Goal: Information Seeking & Learning: Learn about a topic

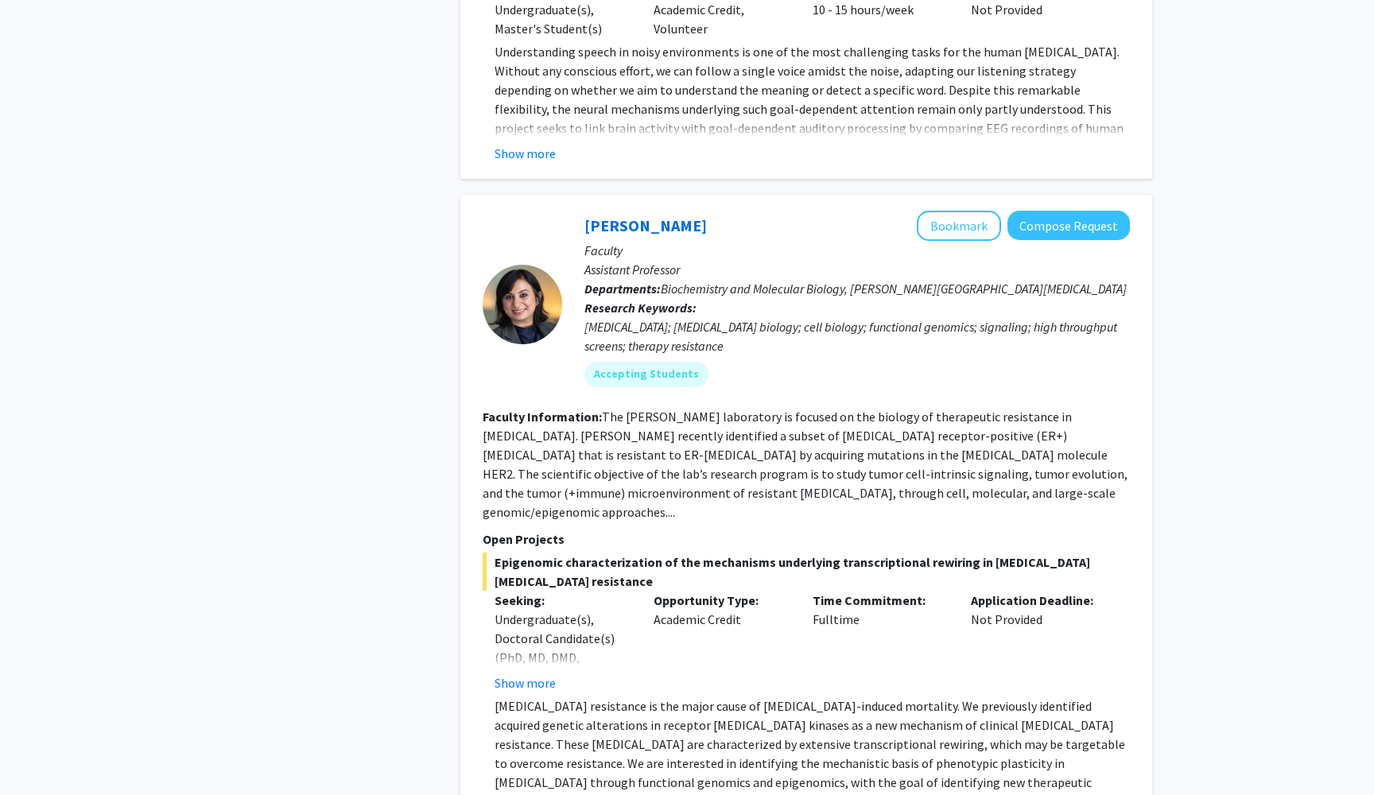
scroll to position [6902, 0]
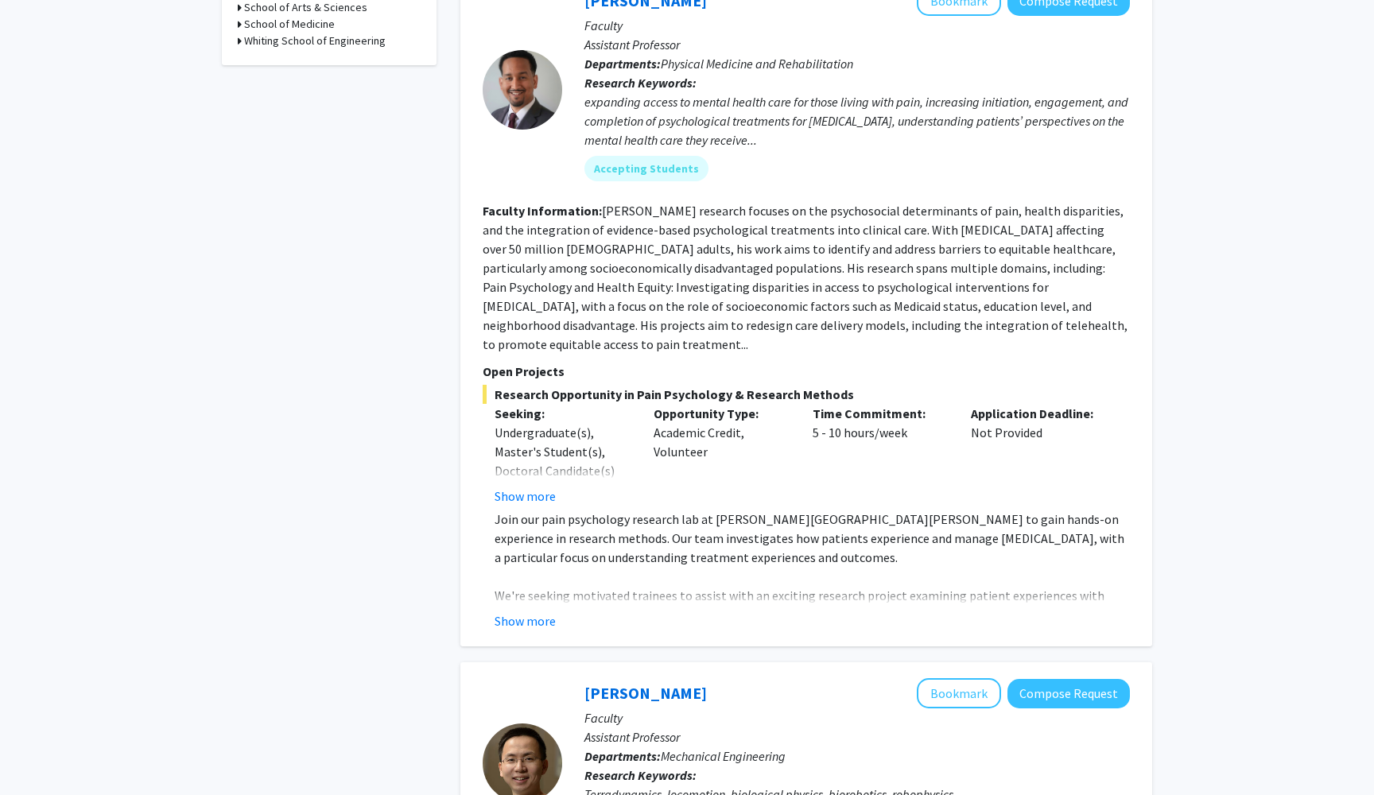
scroll to position [599, 0]
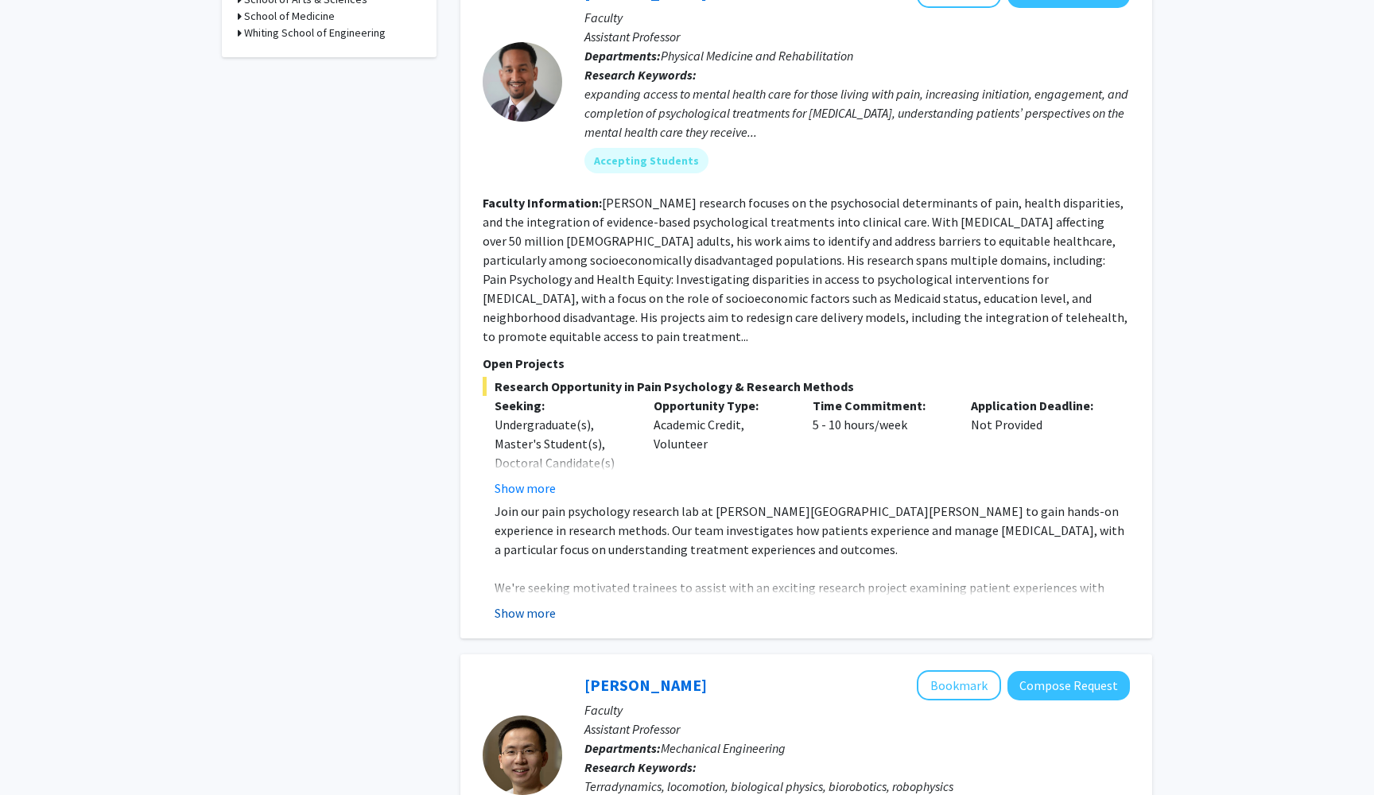
click at [520, 604] on button "Show more" at bounding box center [525, 613] width 61 height 19
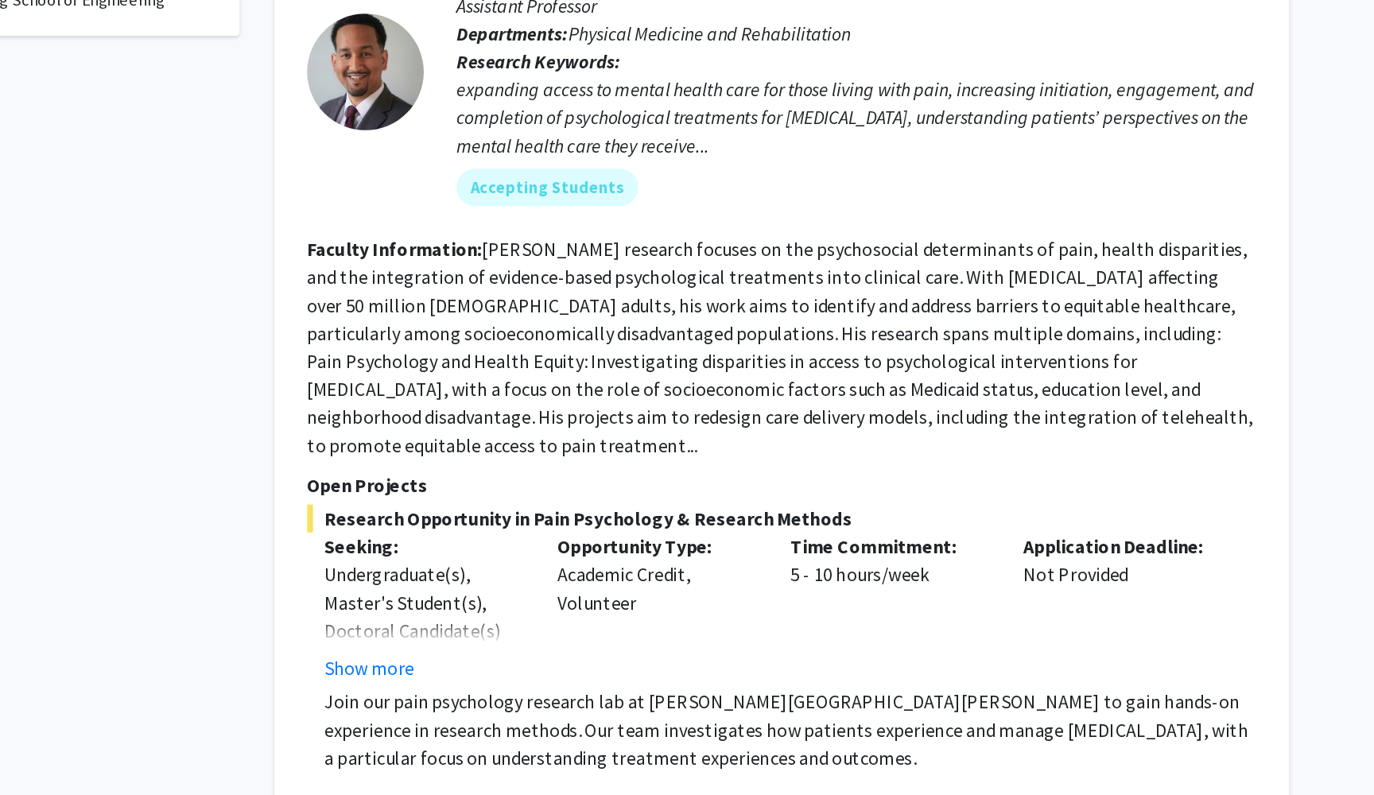
scroll to position [380, 0]
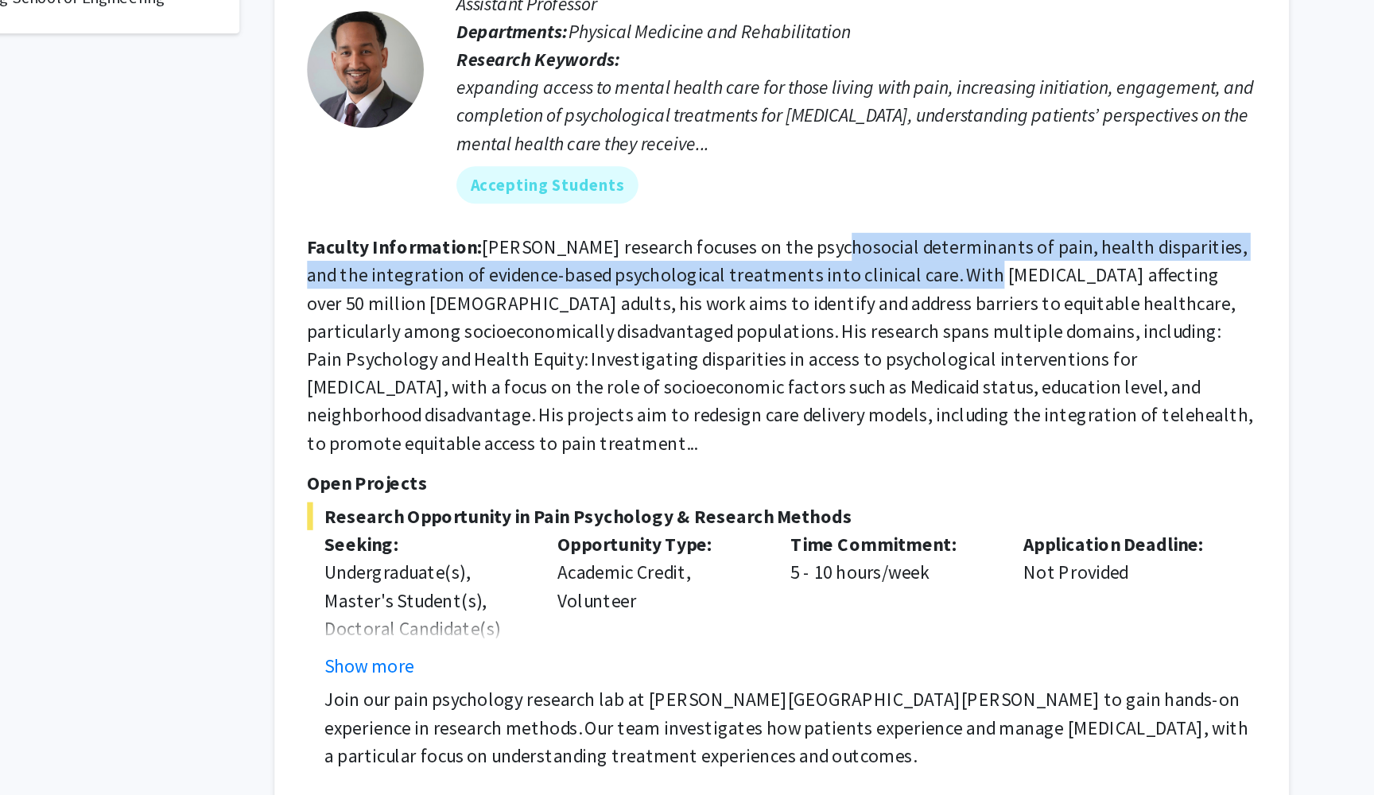
drag, startPoint x: 550, startPoint y: 171, endPoint x: 620, endPoint y: 194, distance: 73.7
click at [620, 414] on fg-read-more "[PERSON_NAME] research focuses on the psychosocial determinants of pain, health…" at bounding box center [805, 489] width 645 height 150
copy fg-read-more "psychosocial determinants of pain, health disparities, and the integration of e…"
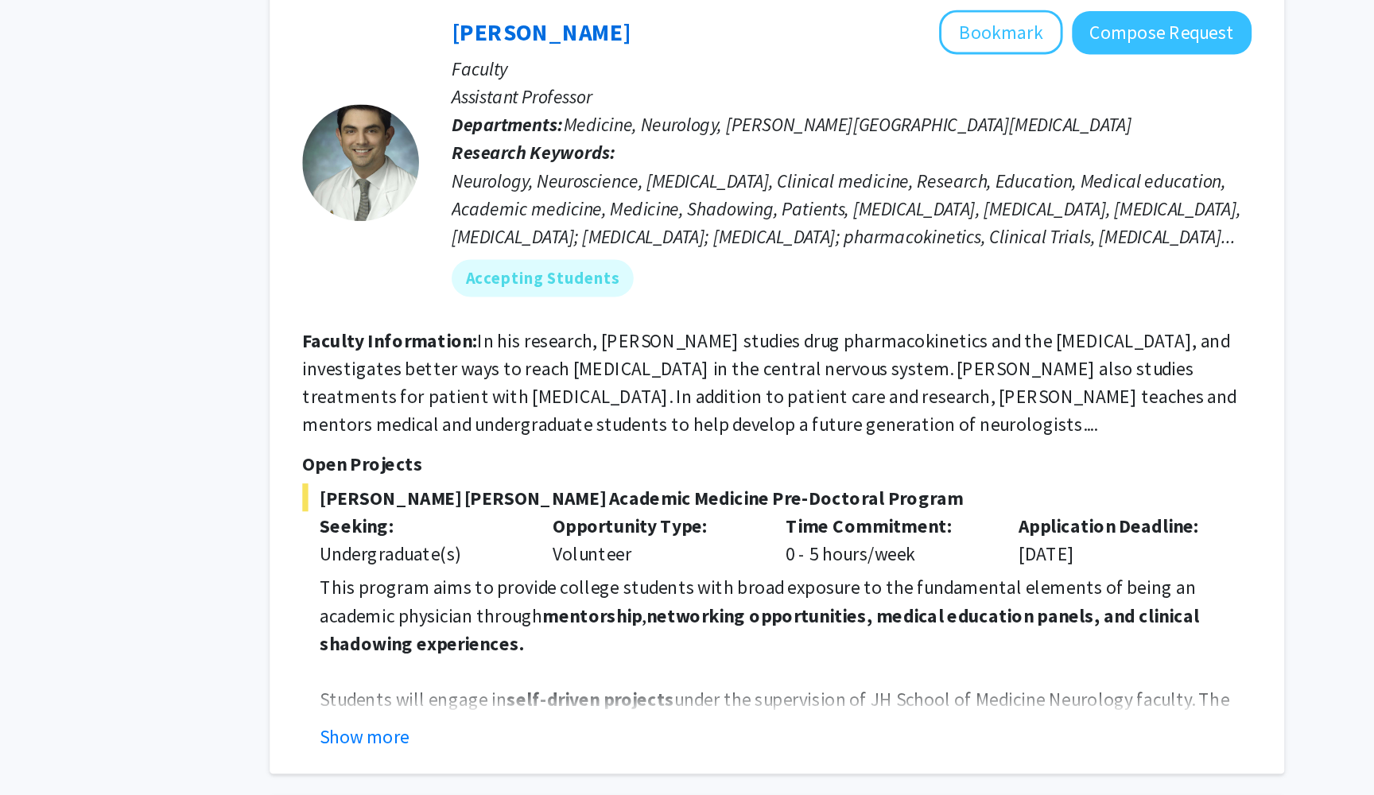
scroll to position [2472, 0]
click at [495, 745] on button "Show more" at bounding box center [525, 754] width 61 height 19
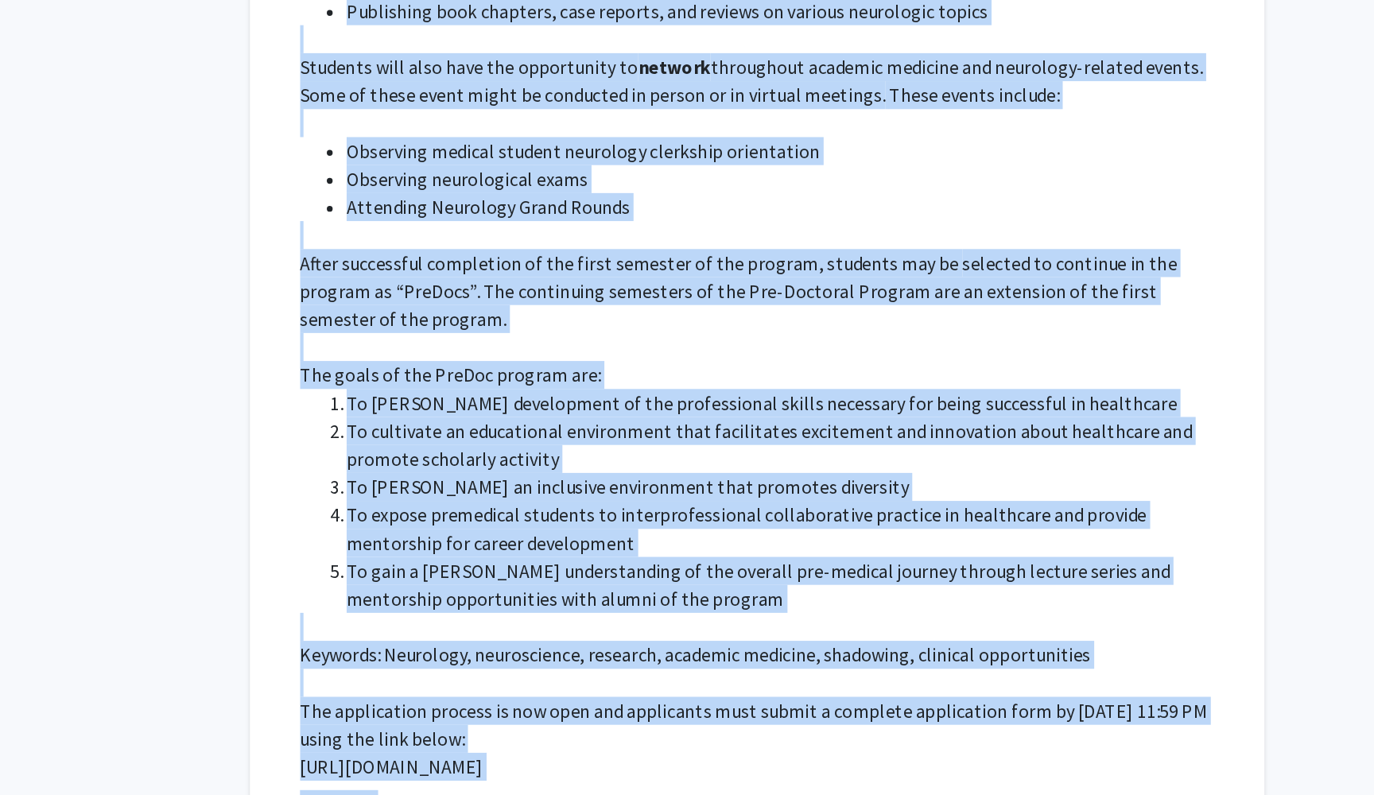
scroll to position [3095, 0]
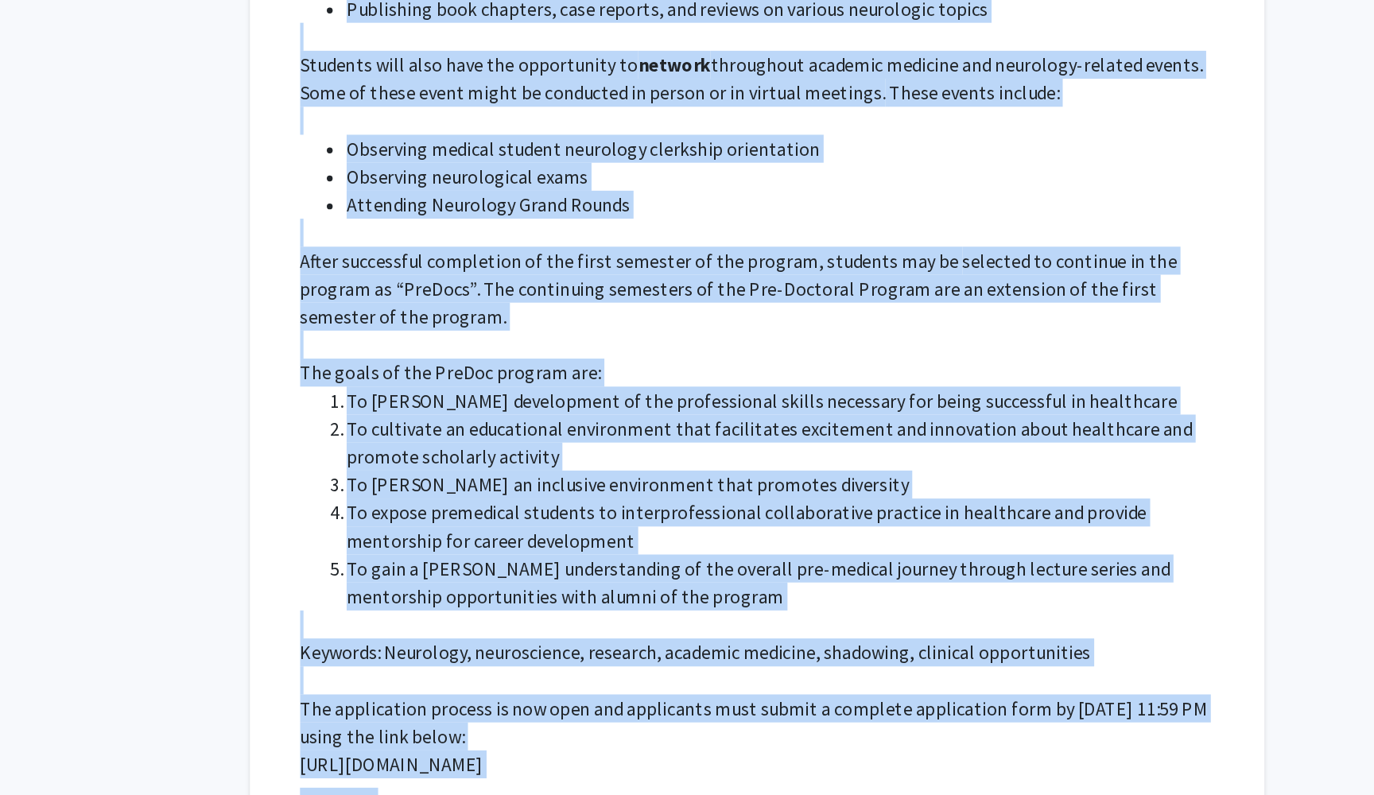
drag, startPoint x: 202, startPoint y: 251, endPoint x: 494, endPoint y: 455, distance: 356.3
click at [494, 455] on fg-read-more "This program aims to provide college students with broad exposure to the fundam…" at bounding box center [806, 415] width 647 height 789
click at [495, 708] on p at bounding box center [812, 717] width 635 height 19
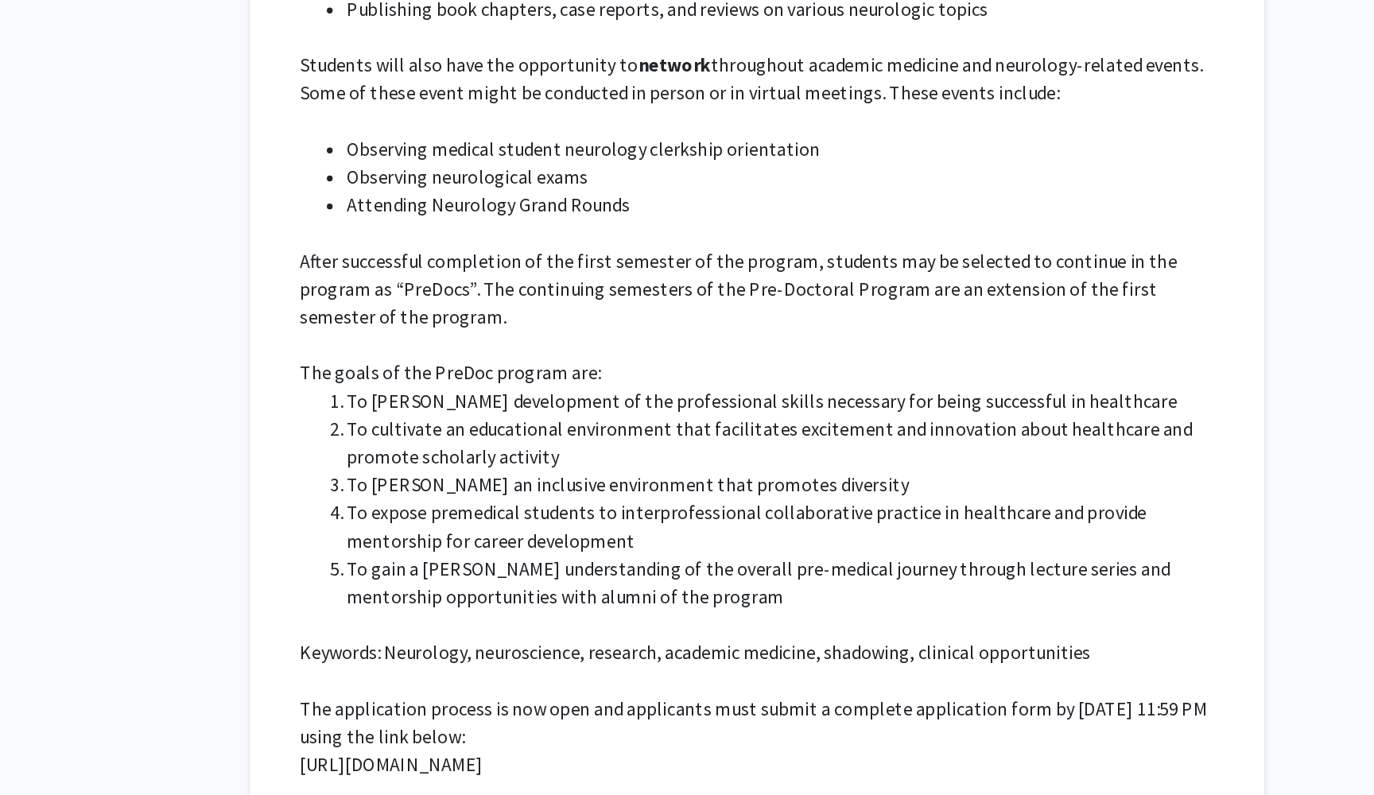
click at [495, 765] on p "[URL][DOMAIN_NAME]" at bounding box center [812, 774] width 635 height 19
copy p "[URL][DOMAIN_NAME]"
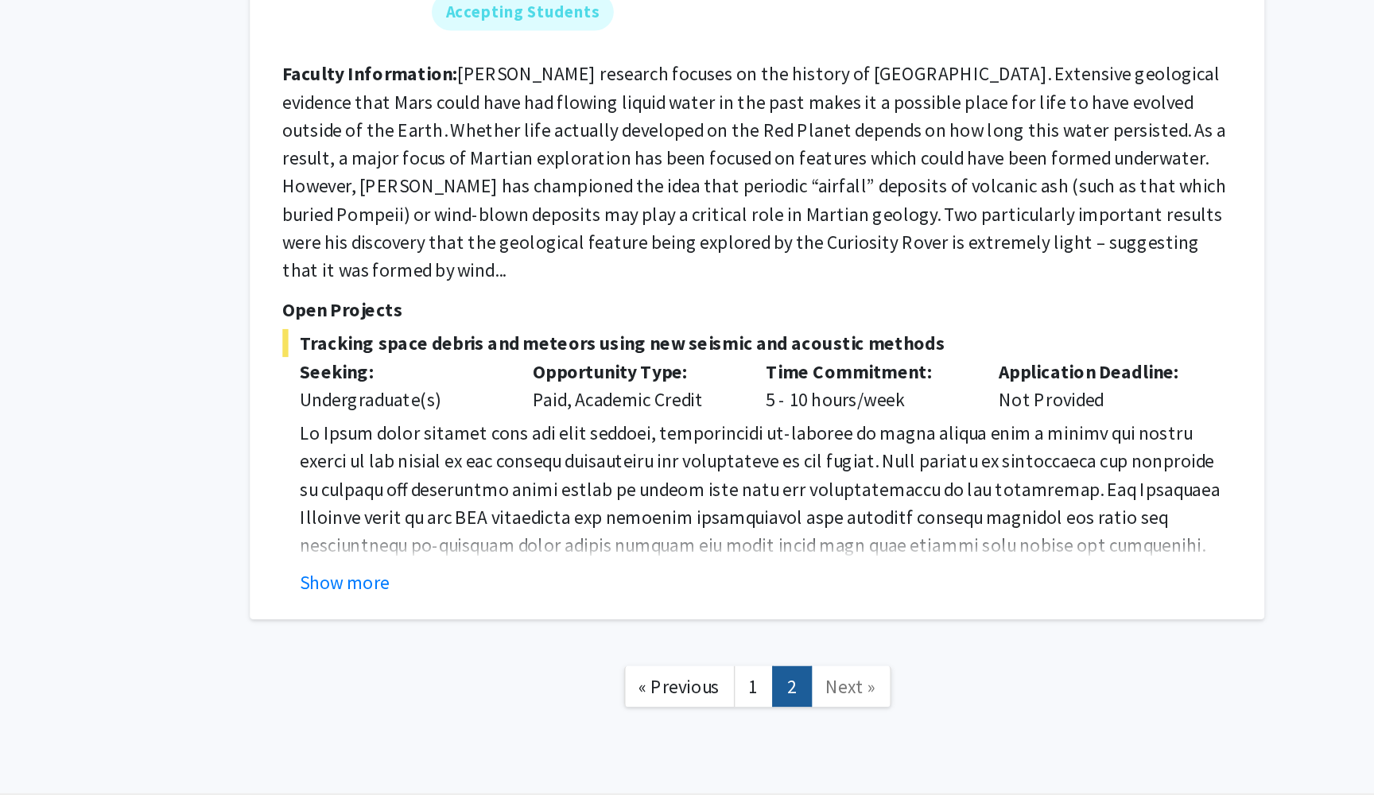
scroll to position [3835, 0]
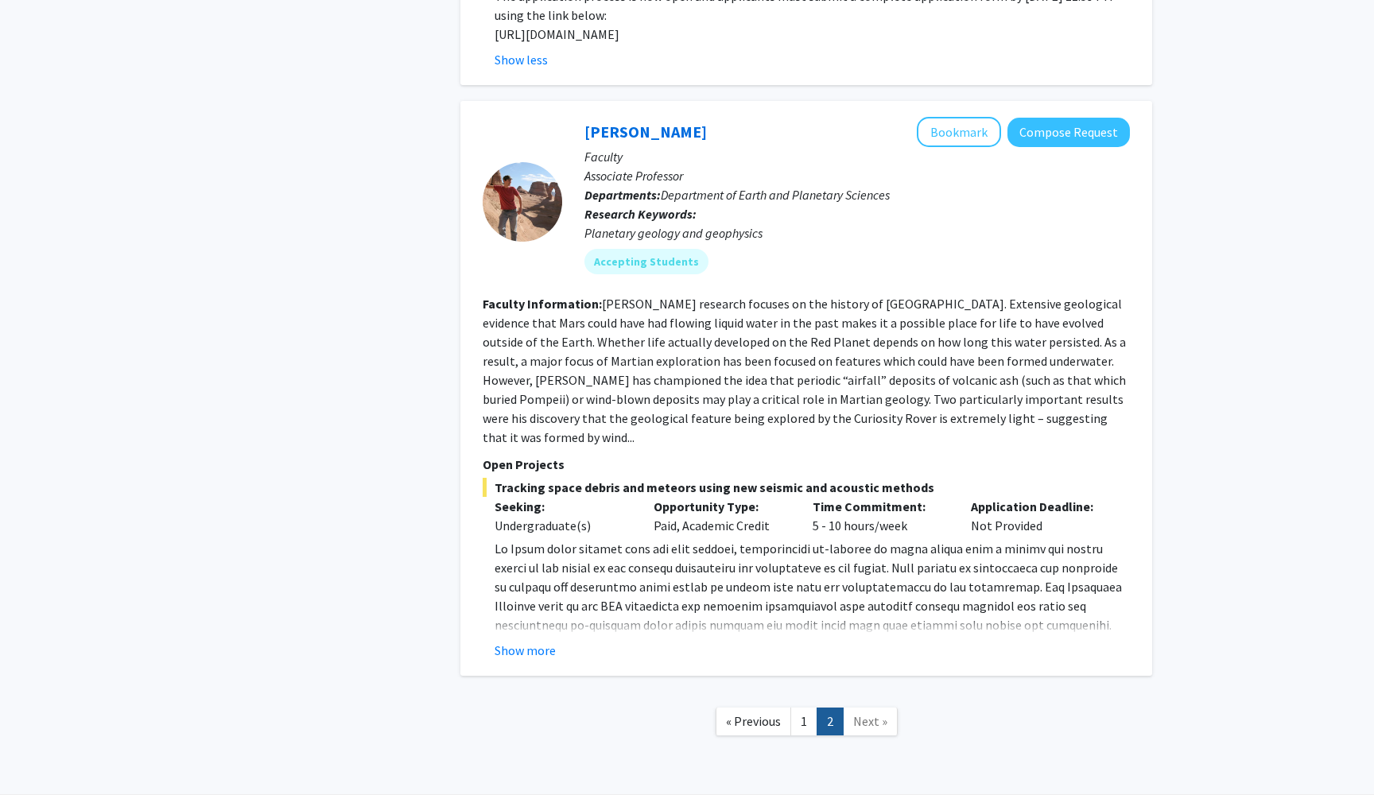
click at [862, 713] on span "Next »" at bounding box center [870, 721] width 34 height 16
click at [797, 707] on link "1" at bounding box center [804, 721] width 27 height 28
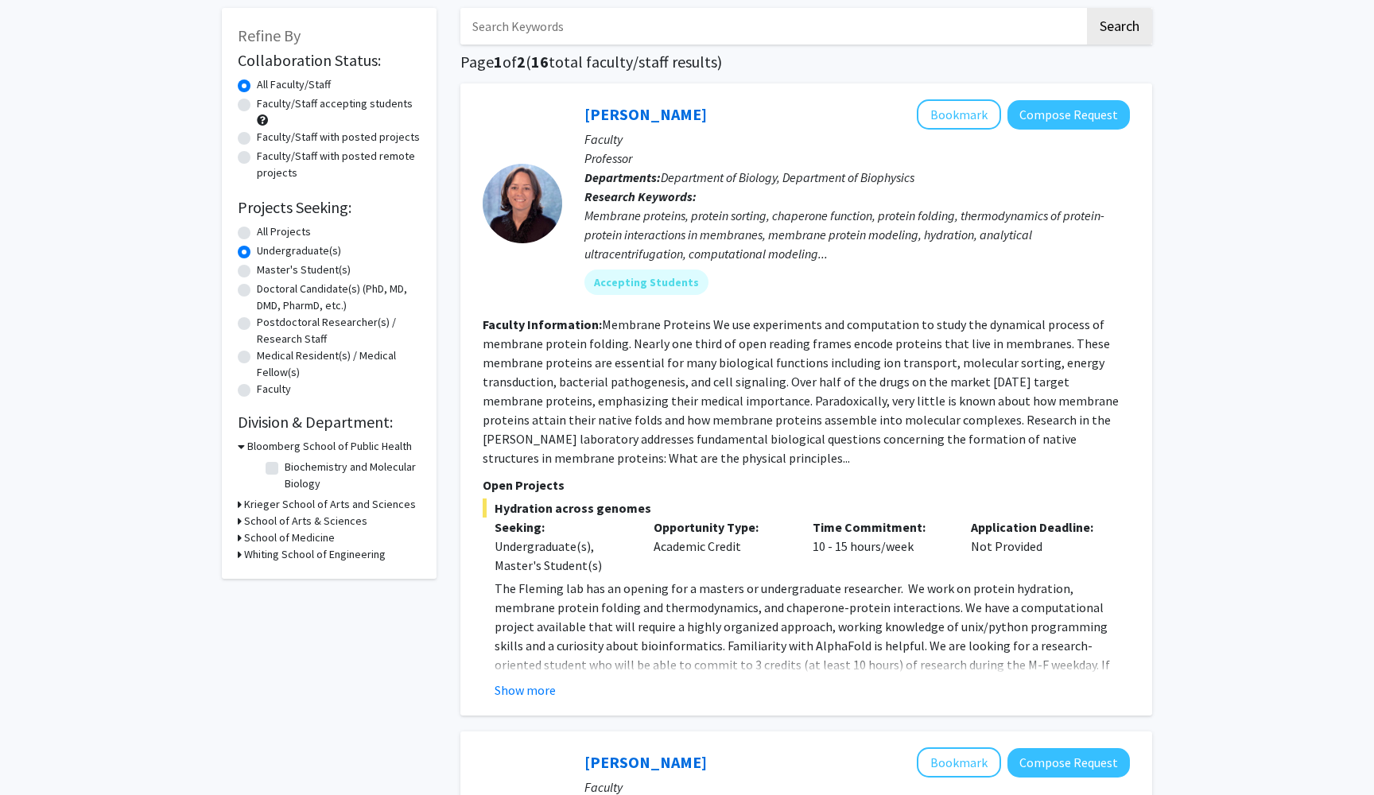
scroll to position [87, 0]
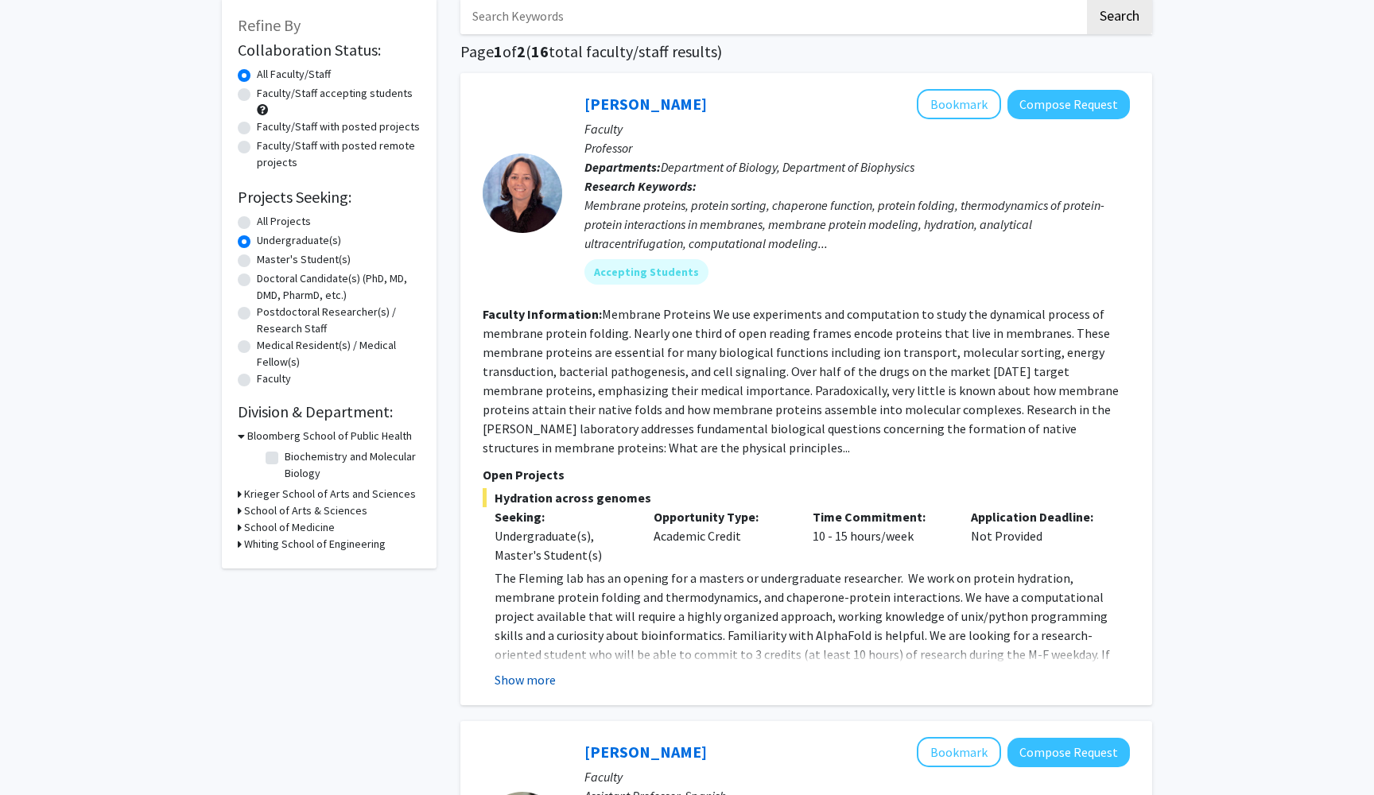
click at [522, 682] on button "Show more" at bounding box center [525, 679] width 61 height 19
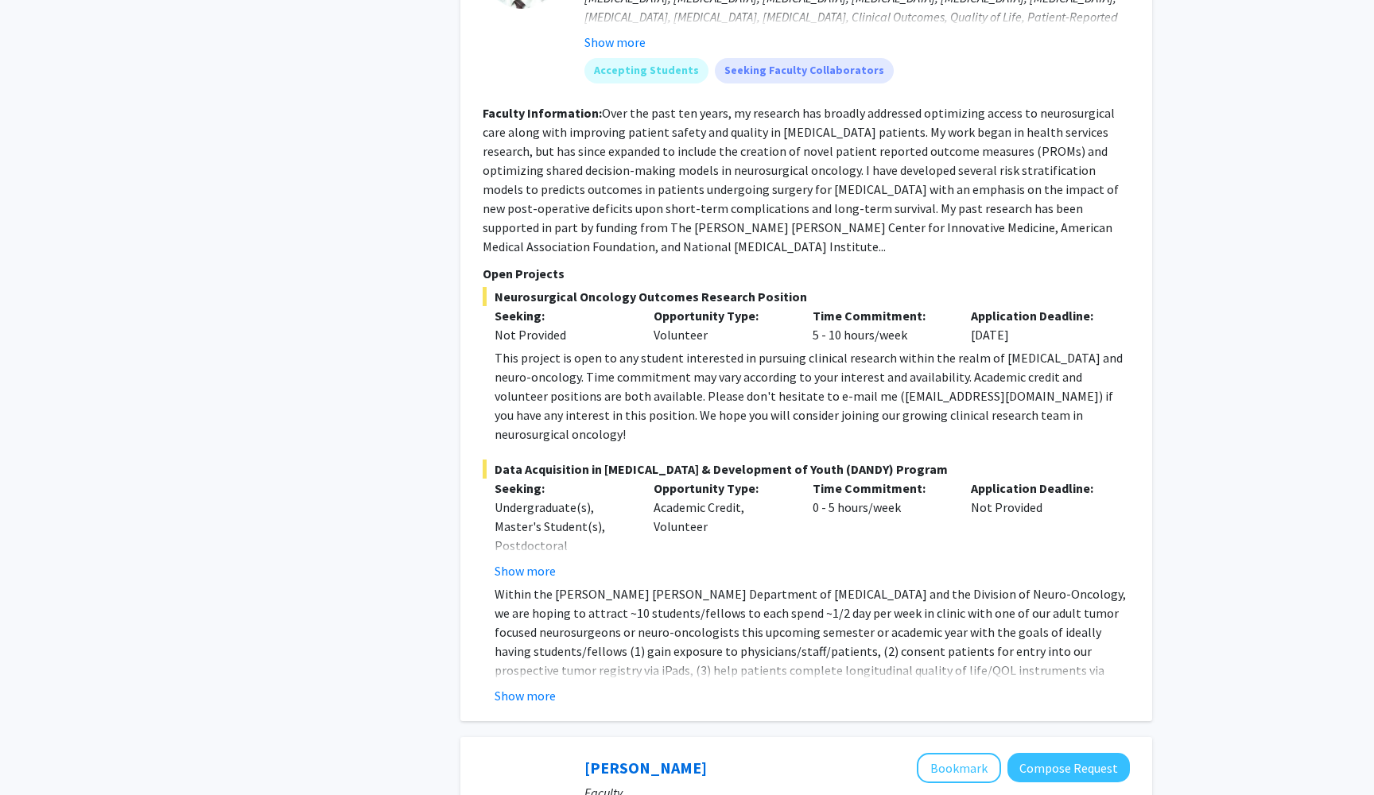
scroll to position [1842, 0]
click at [535, 688] on button "Show more" at bounding box center [525, 697] width 61 height 19
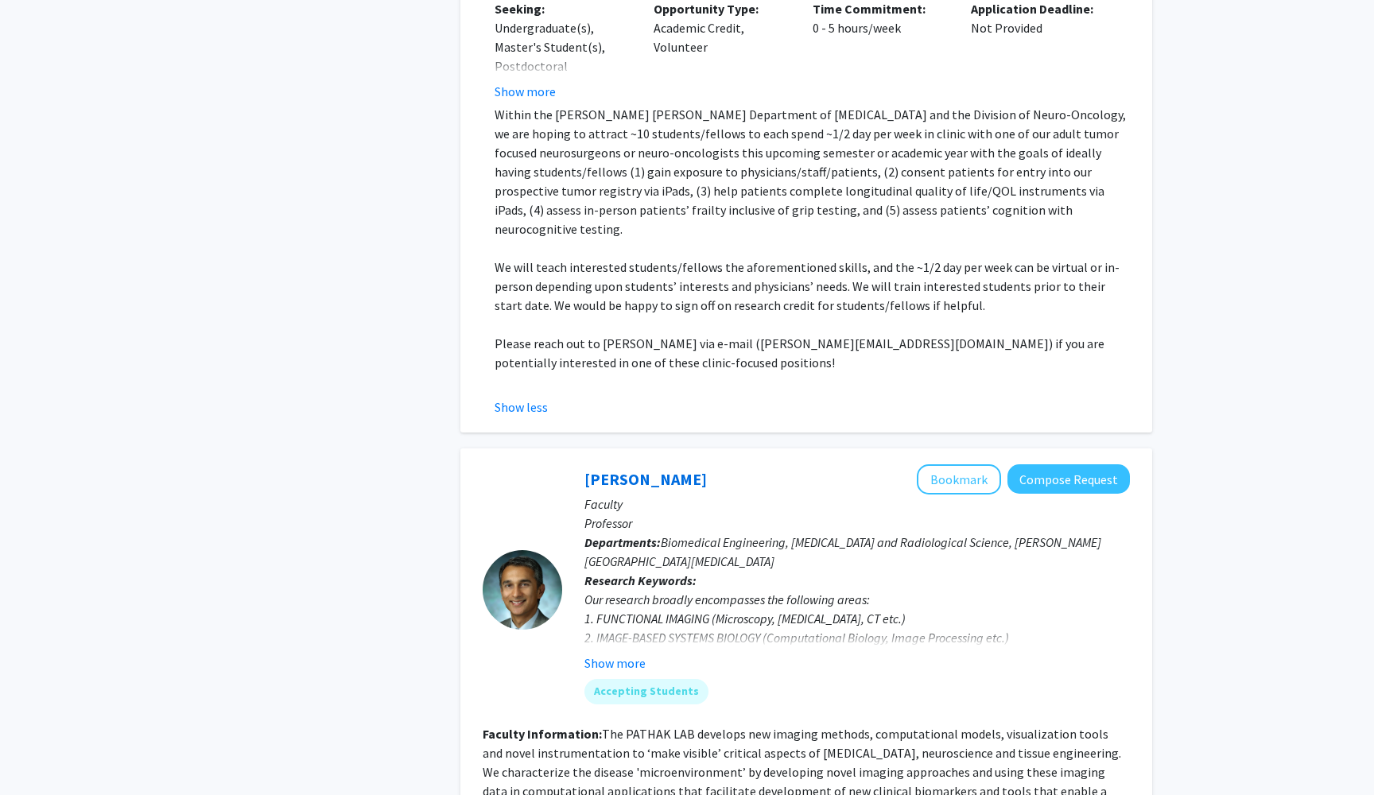
scroll to position [2509, 0]
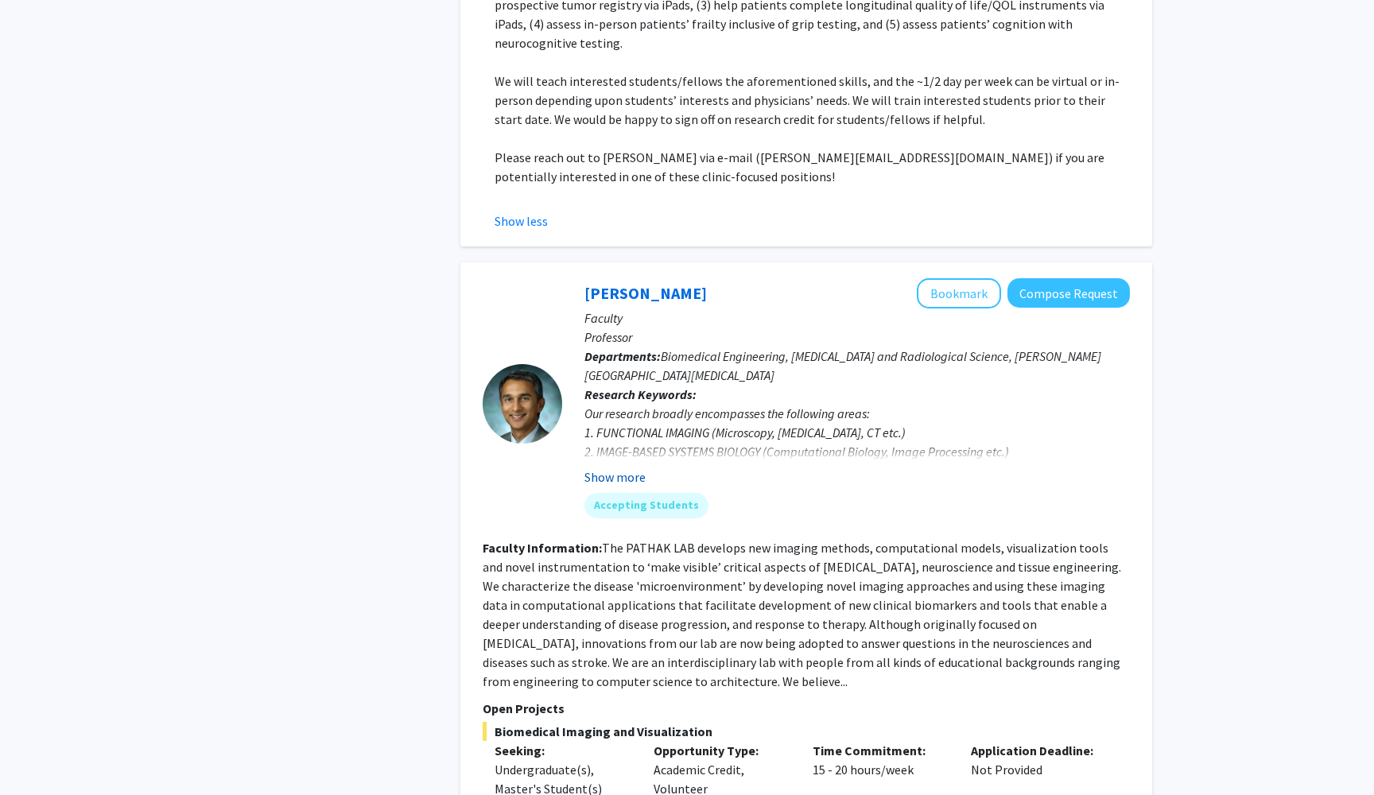
click at [617, 468] on button "Show more" at bounding box center [615, 477] width 61 height 19
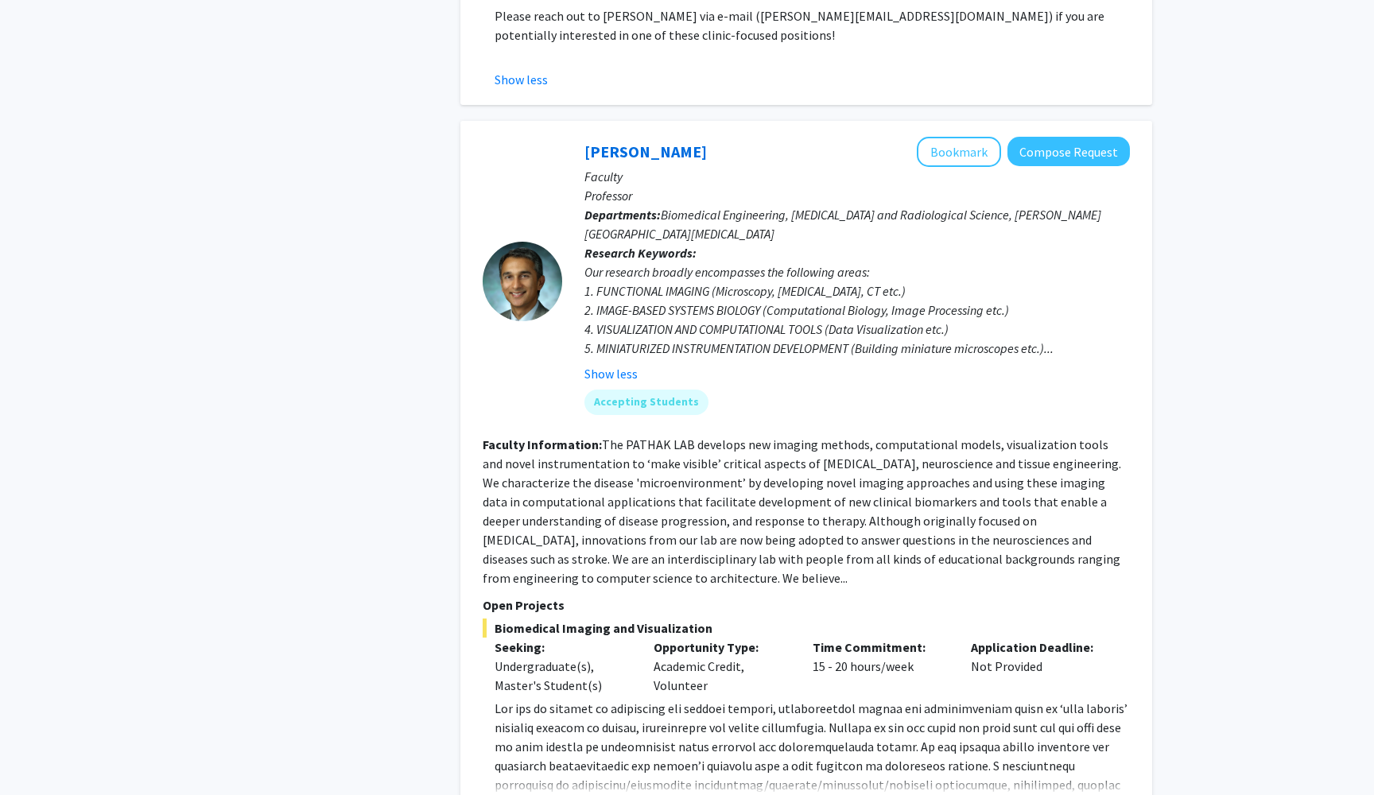
scroll to position [2652, 0]
click at [534, 503] on section "Faculty Information: The PATHAK LAB develops new imaging methods, computational…" at bounding box center [806, 509] width 647 height 153
click at [499, 507] on fg-read-more "The PATHAK LAB develops new imaging methods, computational models, visualizatio…" at bounding box center [802, 510] width 639 height 150
click at [499, 594] on p "Open Projects" at bounding box center [806, 603] width 647 height 19
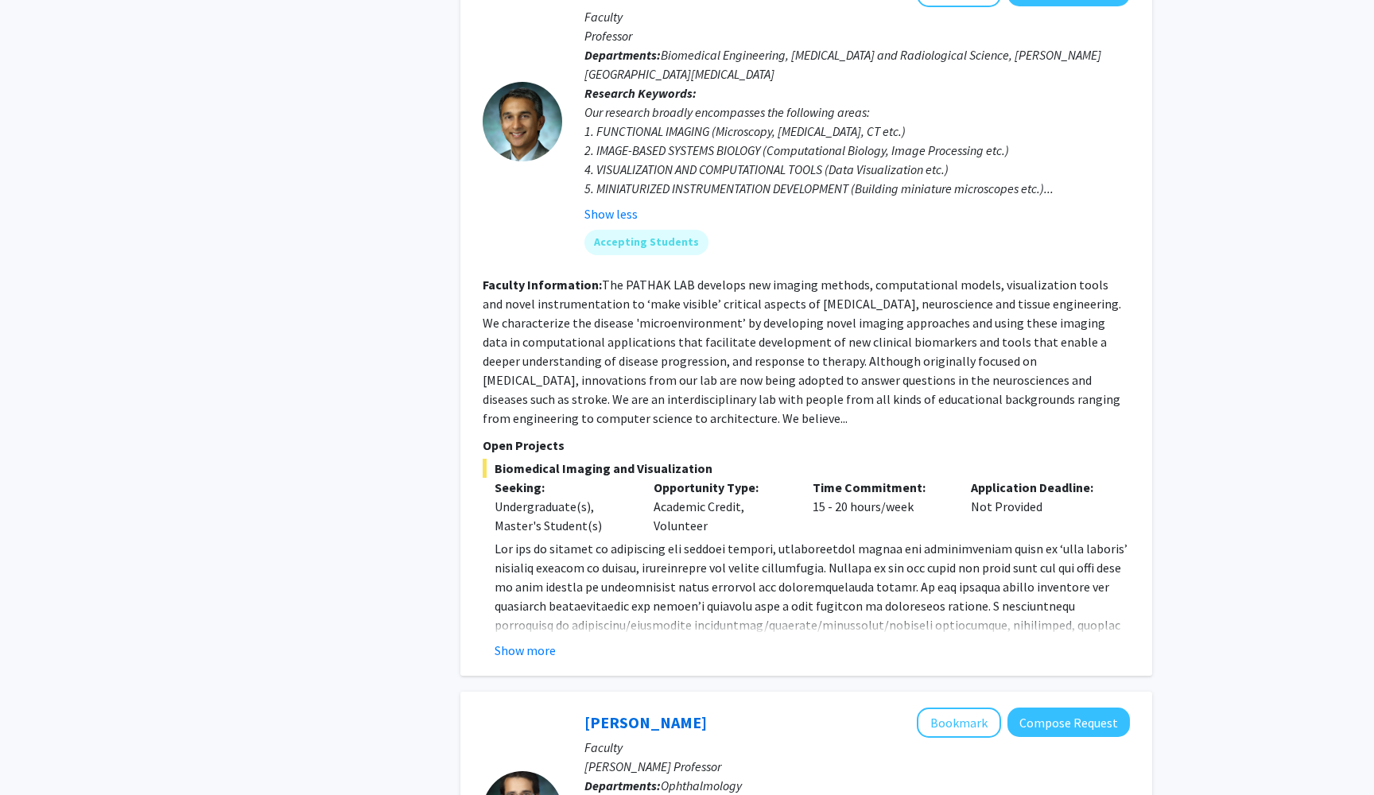
scroll to position [2865, 0]
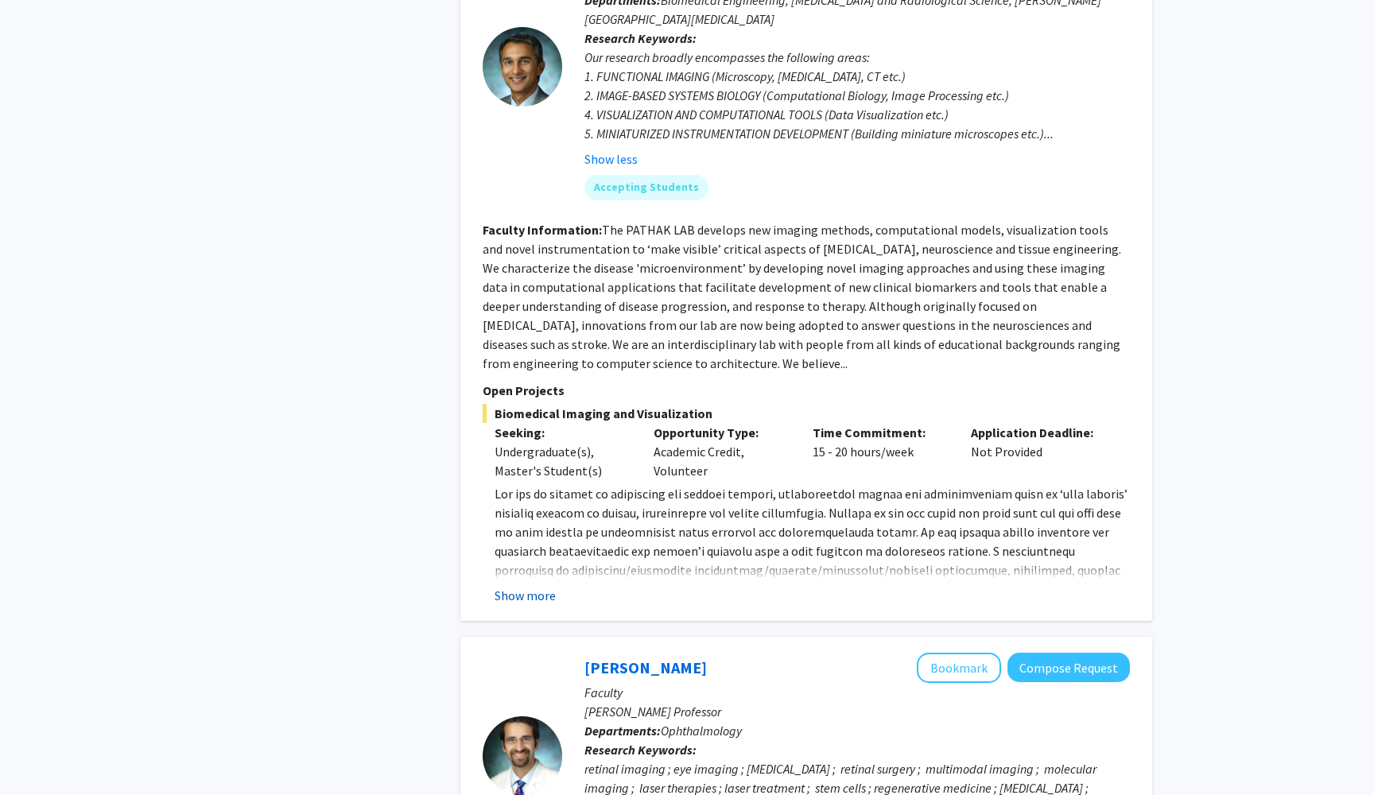
click at [511, 586] on button "Show more" at bounding box center [525, 595] width 61 height 19
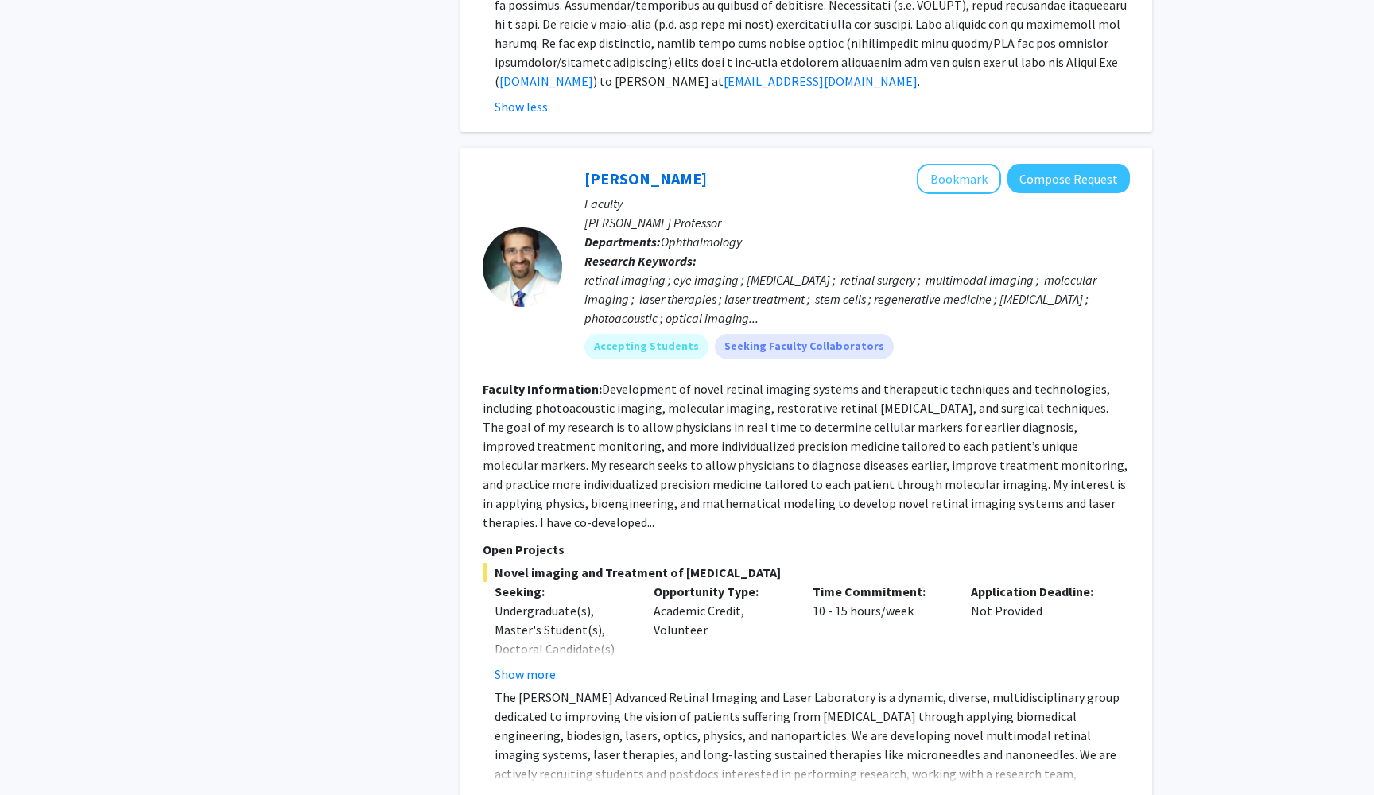
scroll to position [3456, 0]
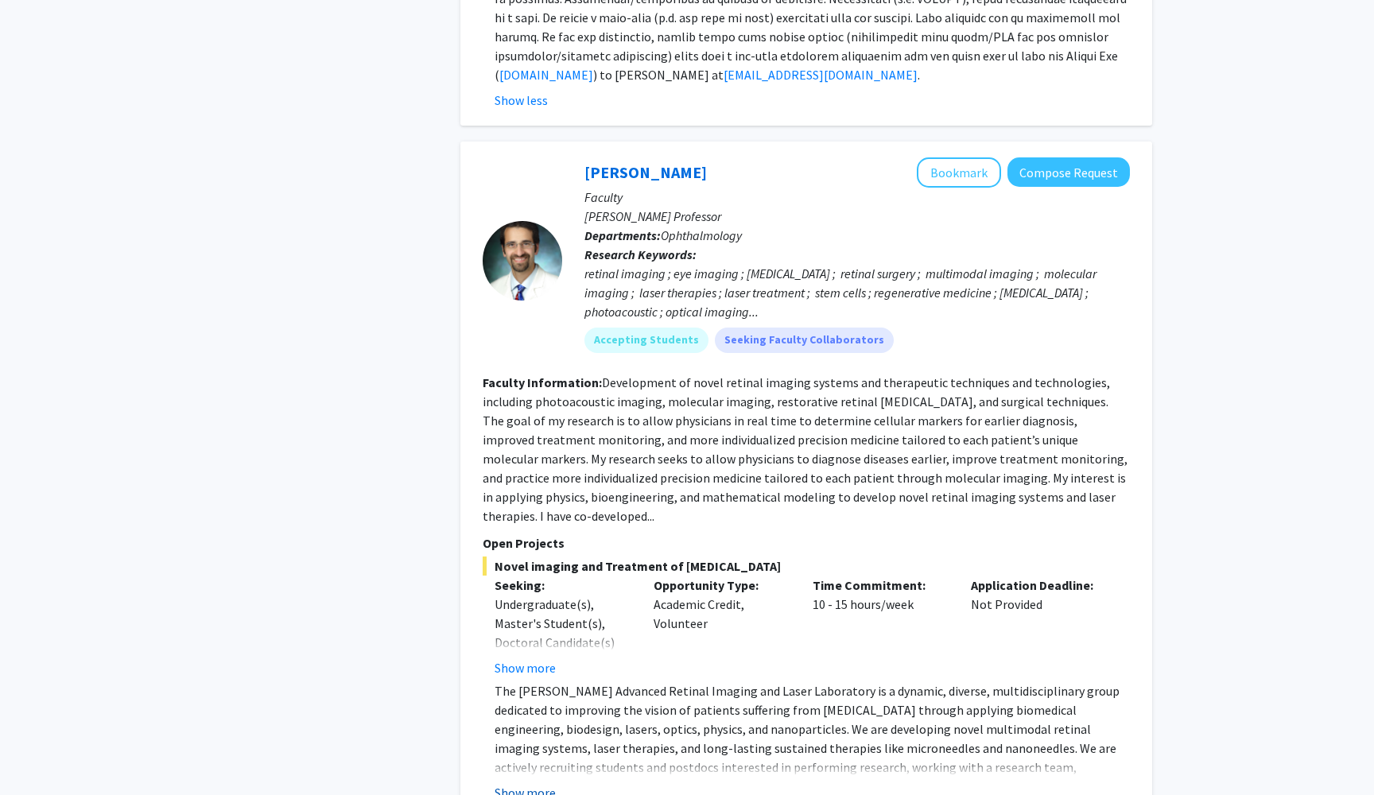
click at [516, 783] on button "Show more" at bounding box center [525, 792] width 61 height 19
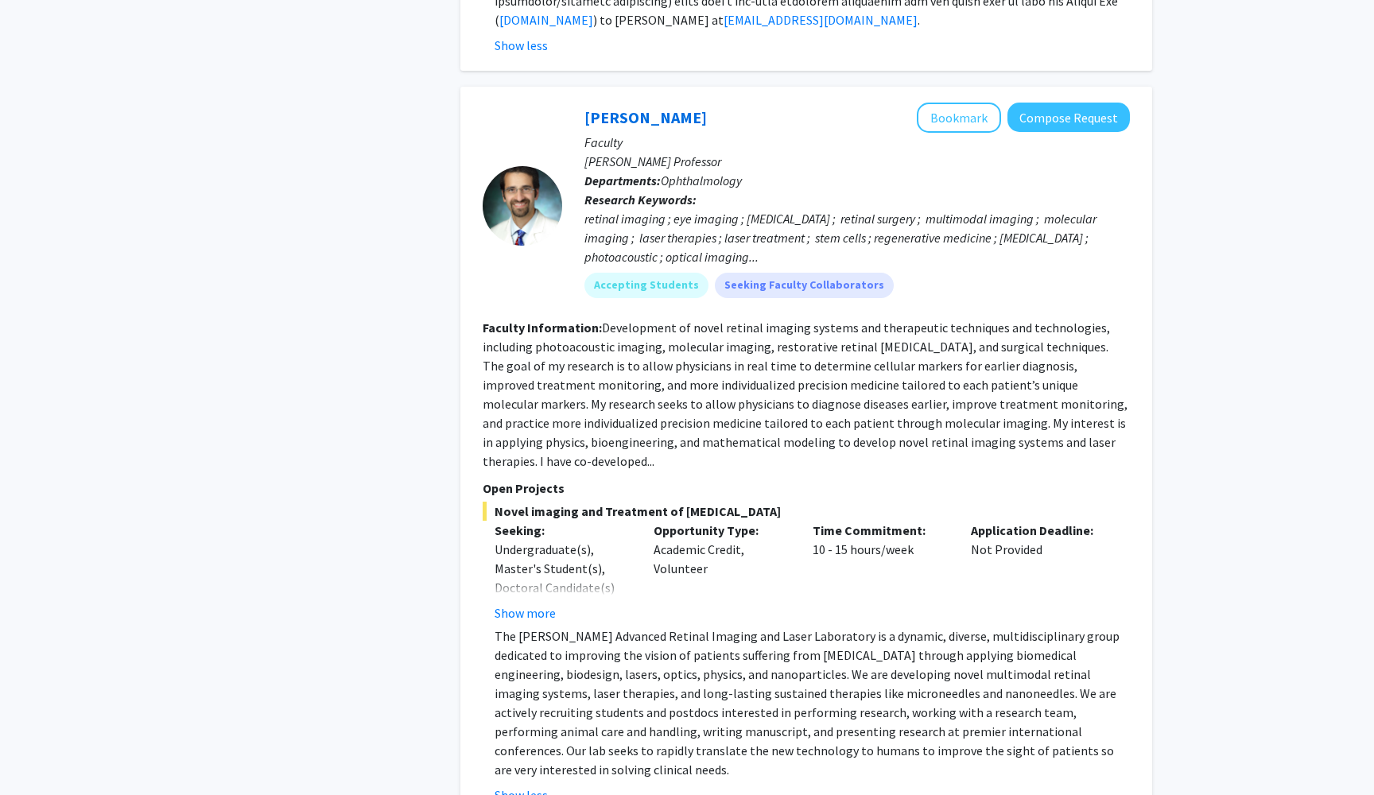
scroll to position [3511, 0]
click at [639, 627] on p "The Paulus Advanced Retinal Imaging and Laser Laboratory is a dynamic, diverse,…" at bounding box center [812, 703] width 635 height 153
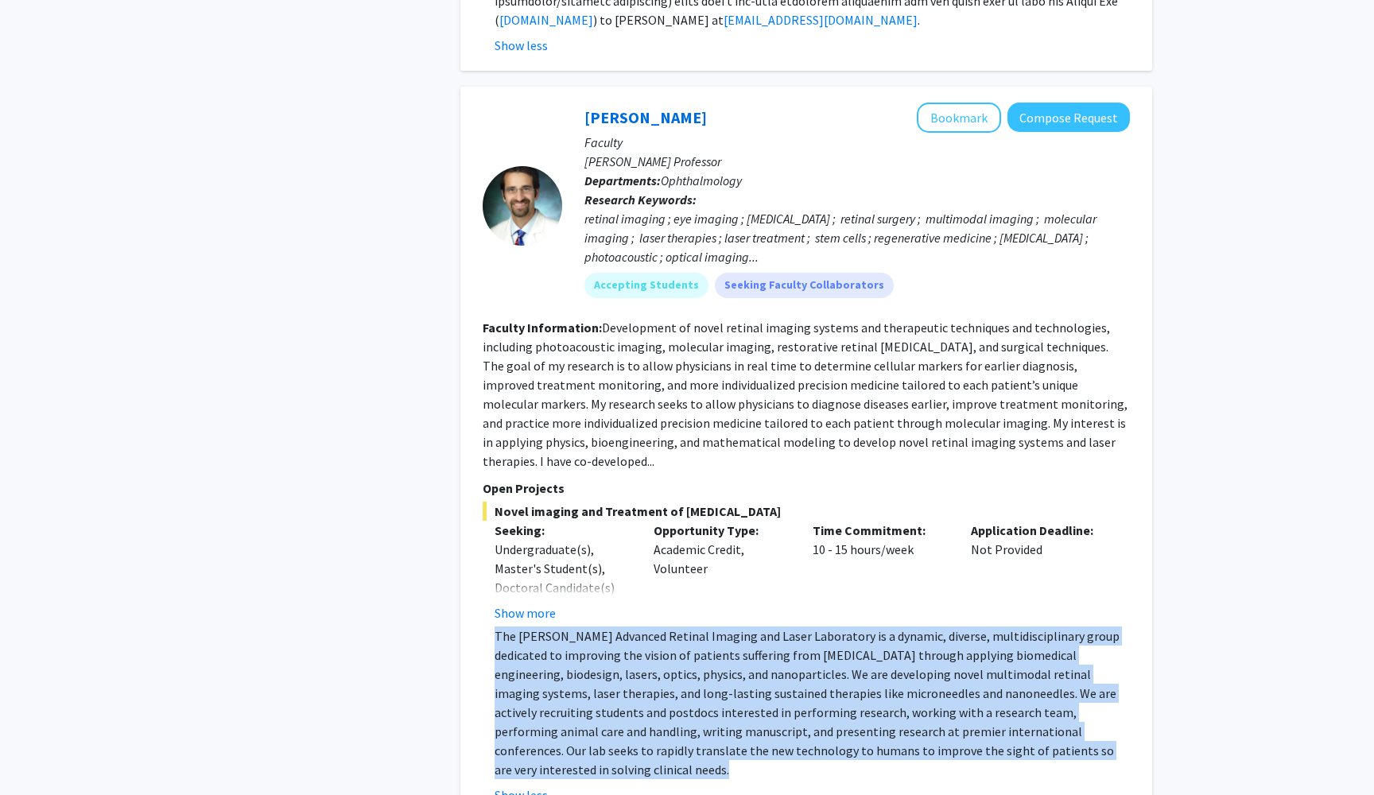
click at [639, 627] on p "The Paulus Advanced Retinal Imaging and Laser Laboratory is a dynamic, diverse,…" at bounding box center [812, 703] width 635 height 153
copy p "The Paulus Advanced Retinal Imaging and Laser Laboratory is a dynamic, diverse,…"
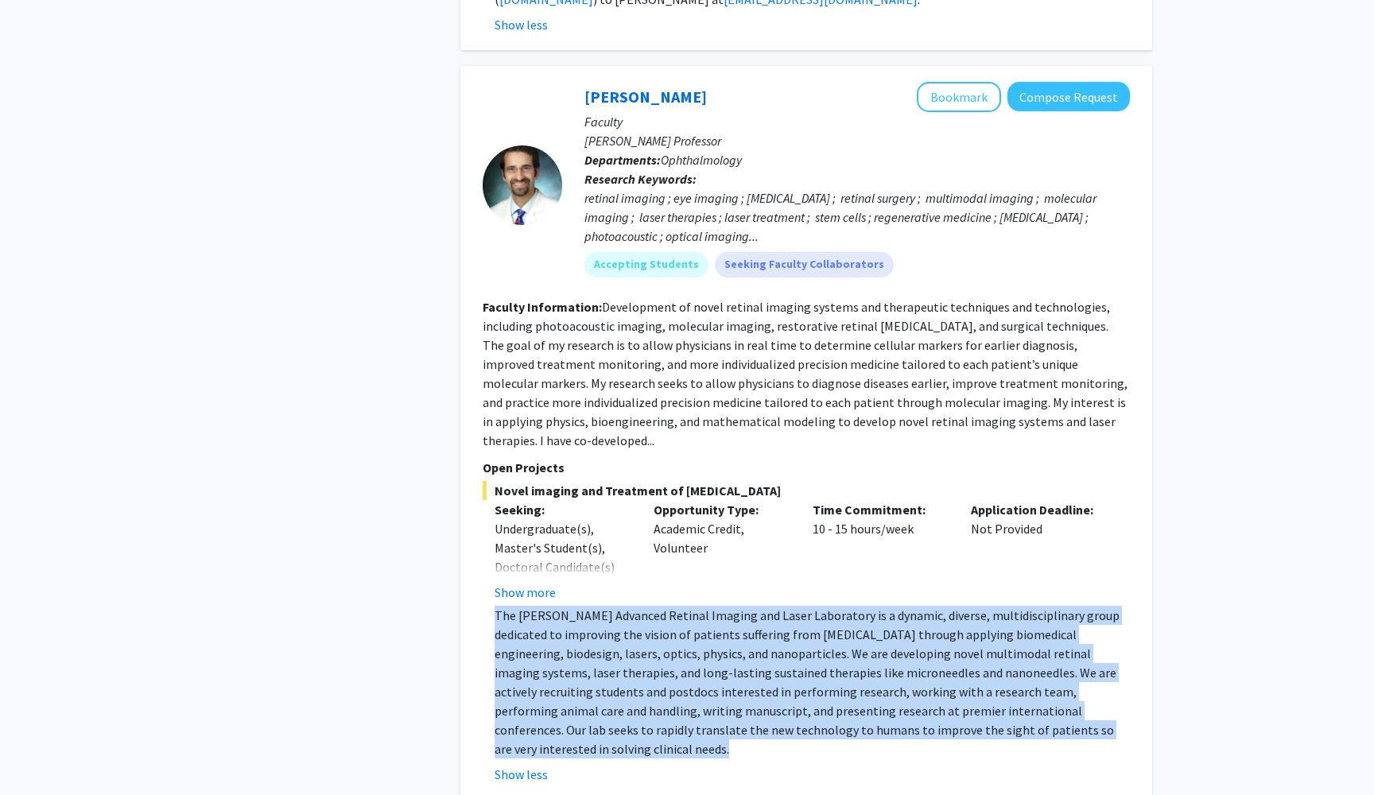
scroll to position [3534, 0]
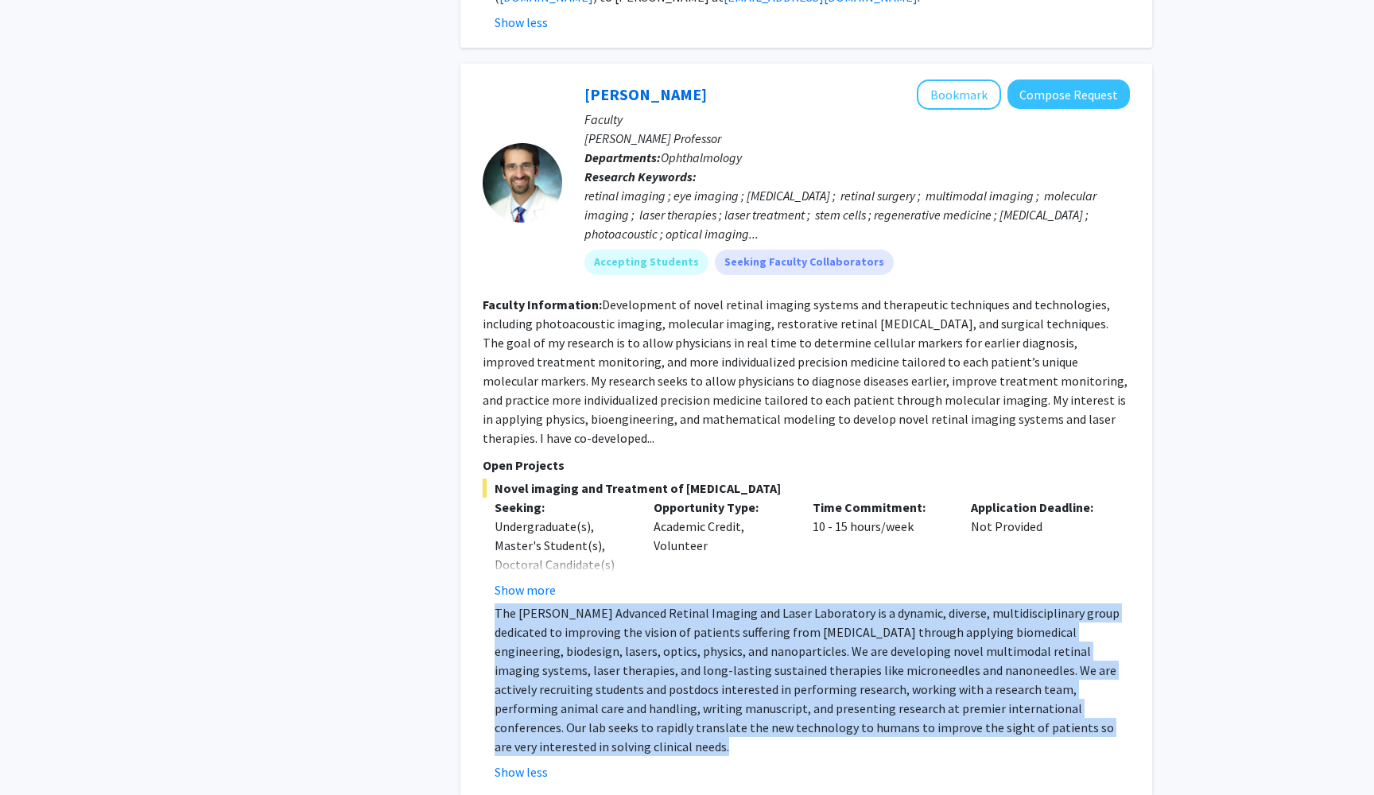
click at [507, 604] on p "The Paulus Advanced Retinal Imaging and Laser Laboratory is a dynamic, diverse,…" at bounding box center [812, 680] width 635 height 153
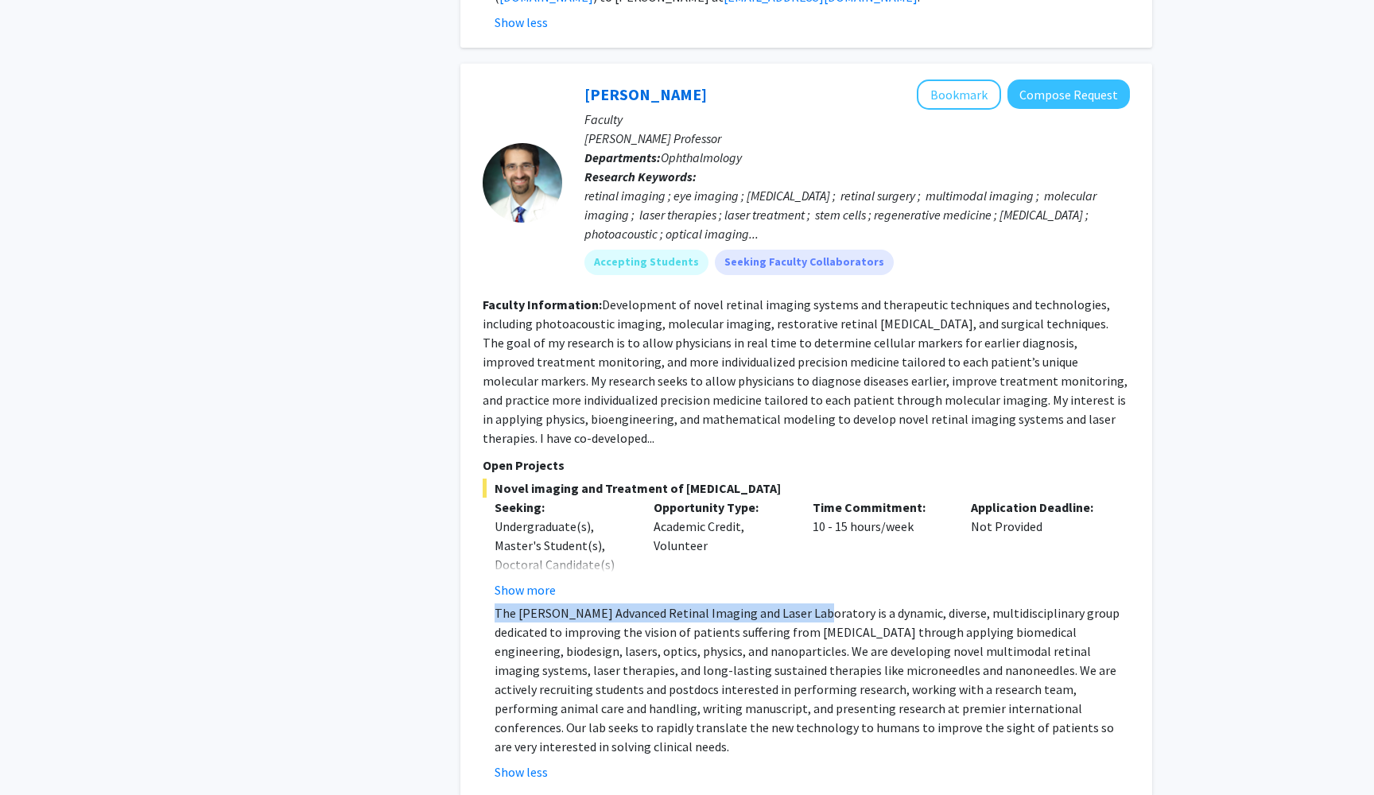
drag, startPoint x: 491, startPoint y: 519, endPoint x: 807, endPoint y: 519, distance: 316.5
click at [807, 604] on fg-read-more "The Paulus Advanced Retinal Imaging and Laser Laboratory is a dynamic, diverse,…" at bounding box center [806, 693] width 647 height 178
copy p "The Paulus Advanced Retinal Imaging and Laser Laboratory"
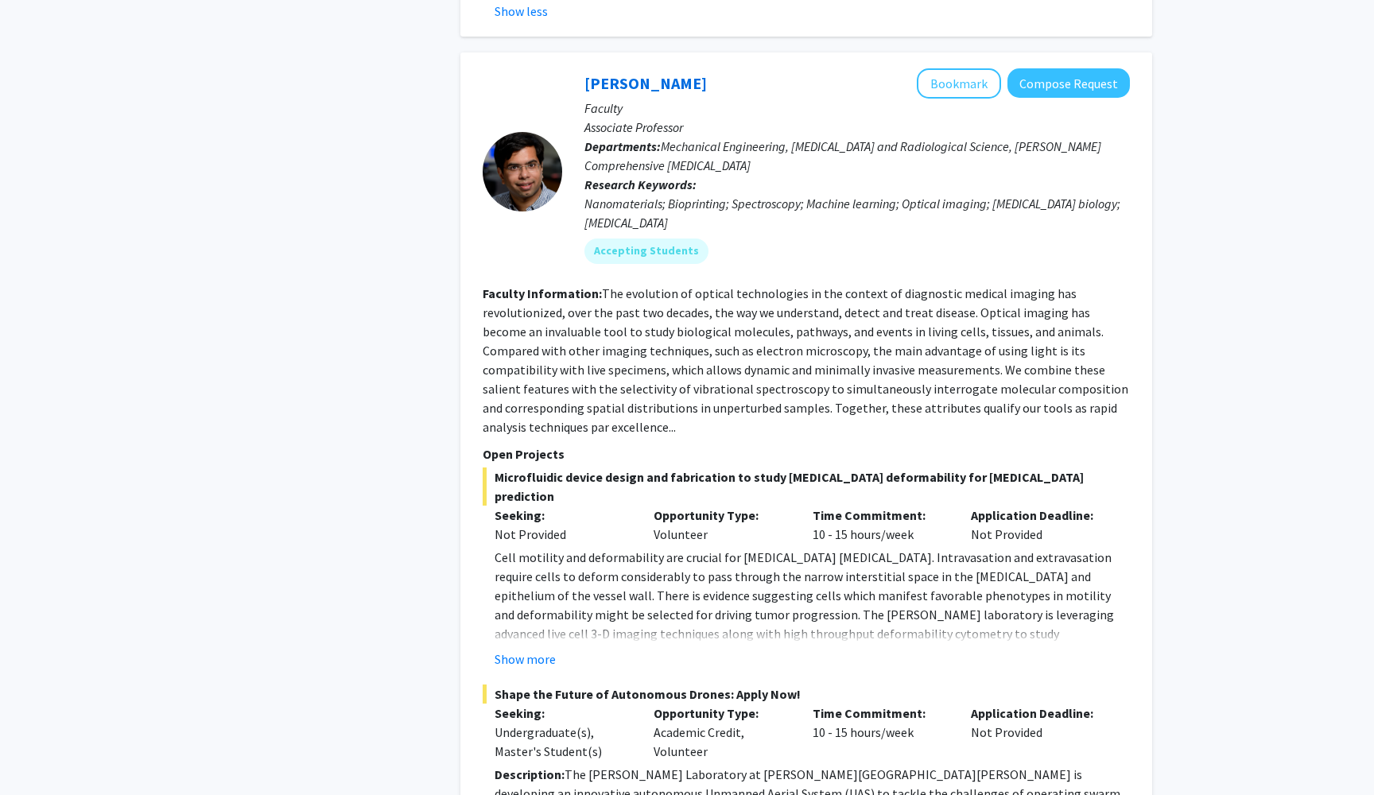
scroll to position [4299, 0]
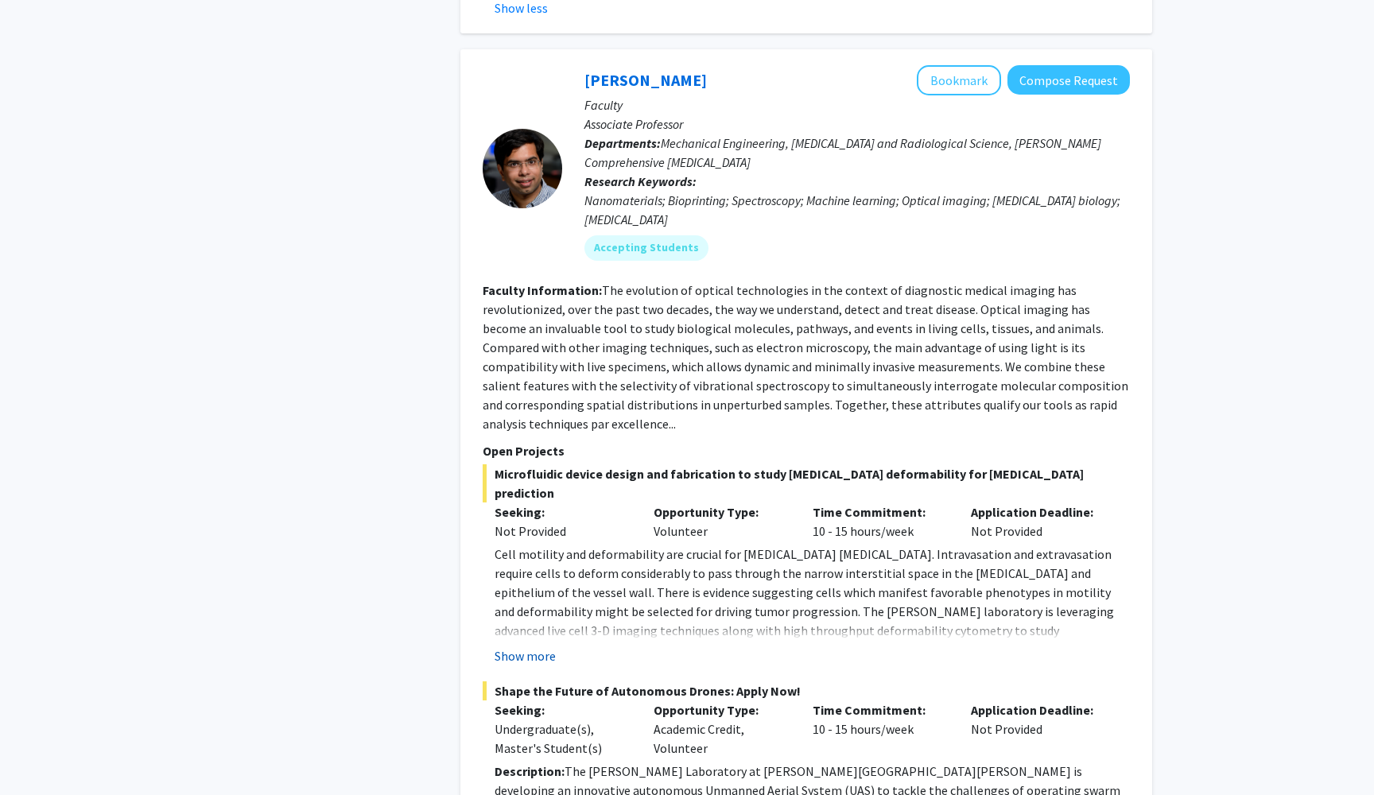
click at [511, 647] on button "Show more" at bounding box center [525, 656] width 61 height 19
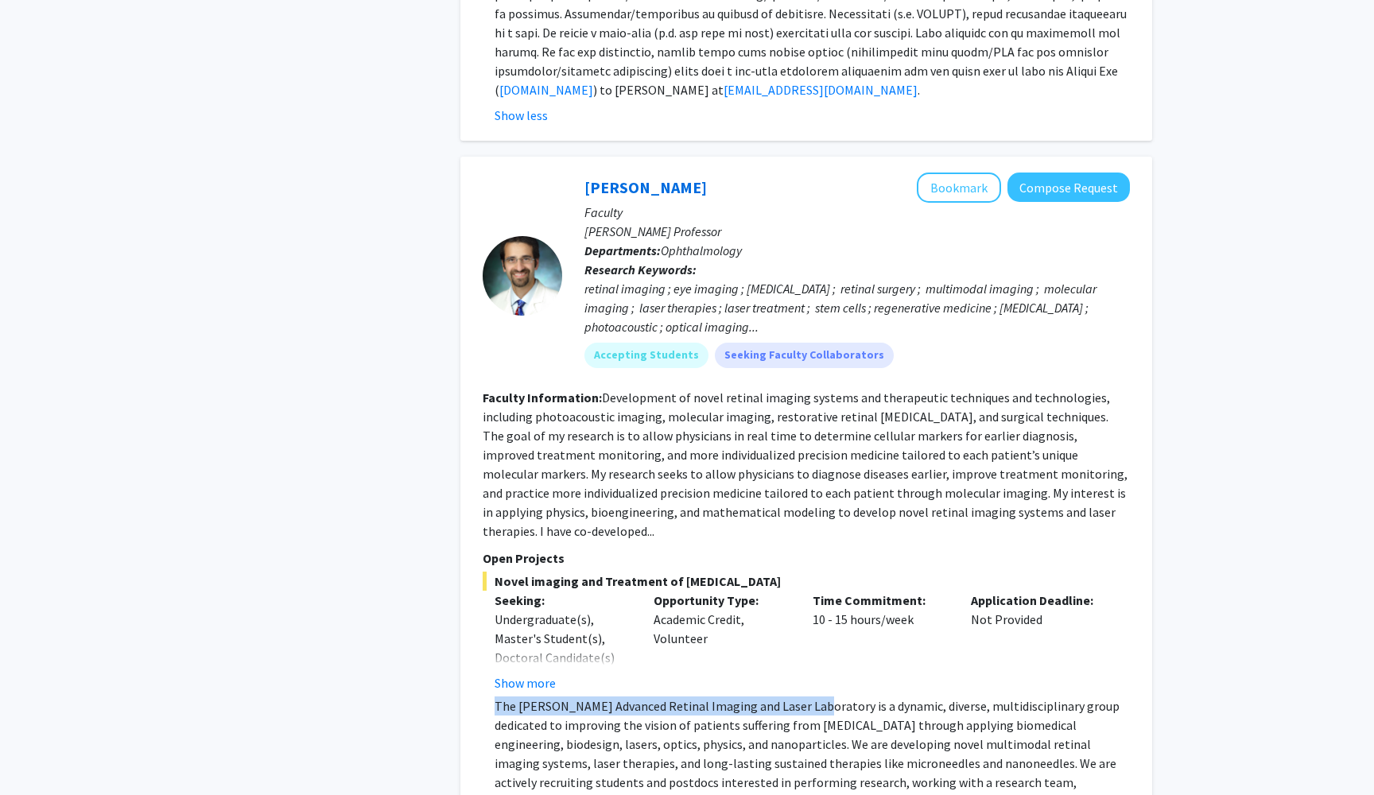
scroll to position [3558, 0]
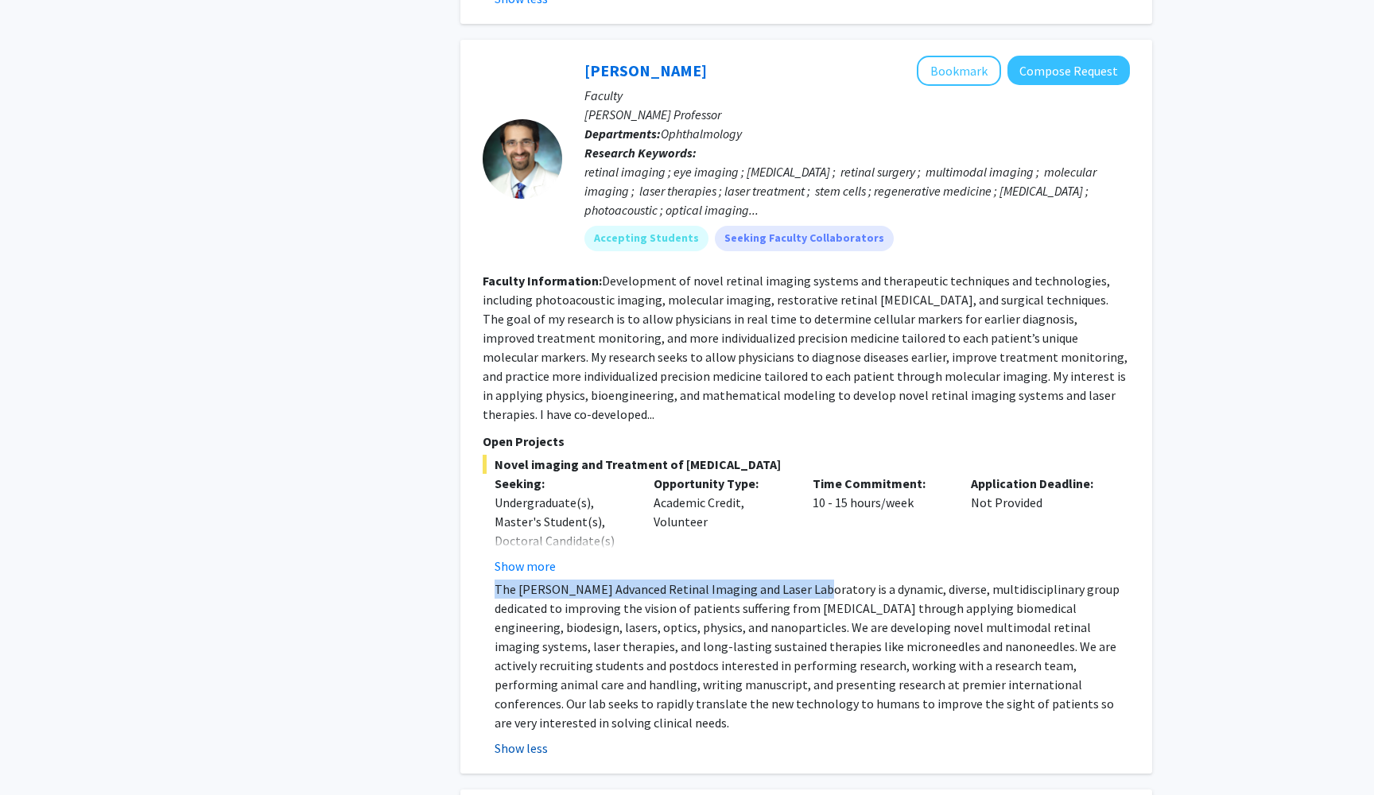
click at [513, 739] on button "Show less" at bounding box center [521, 748] width 53 height 19
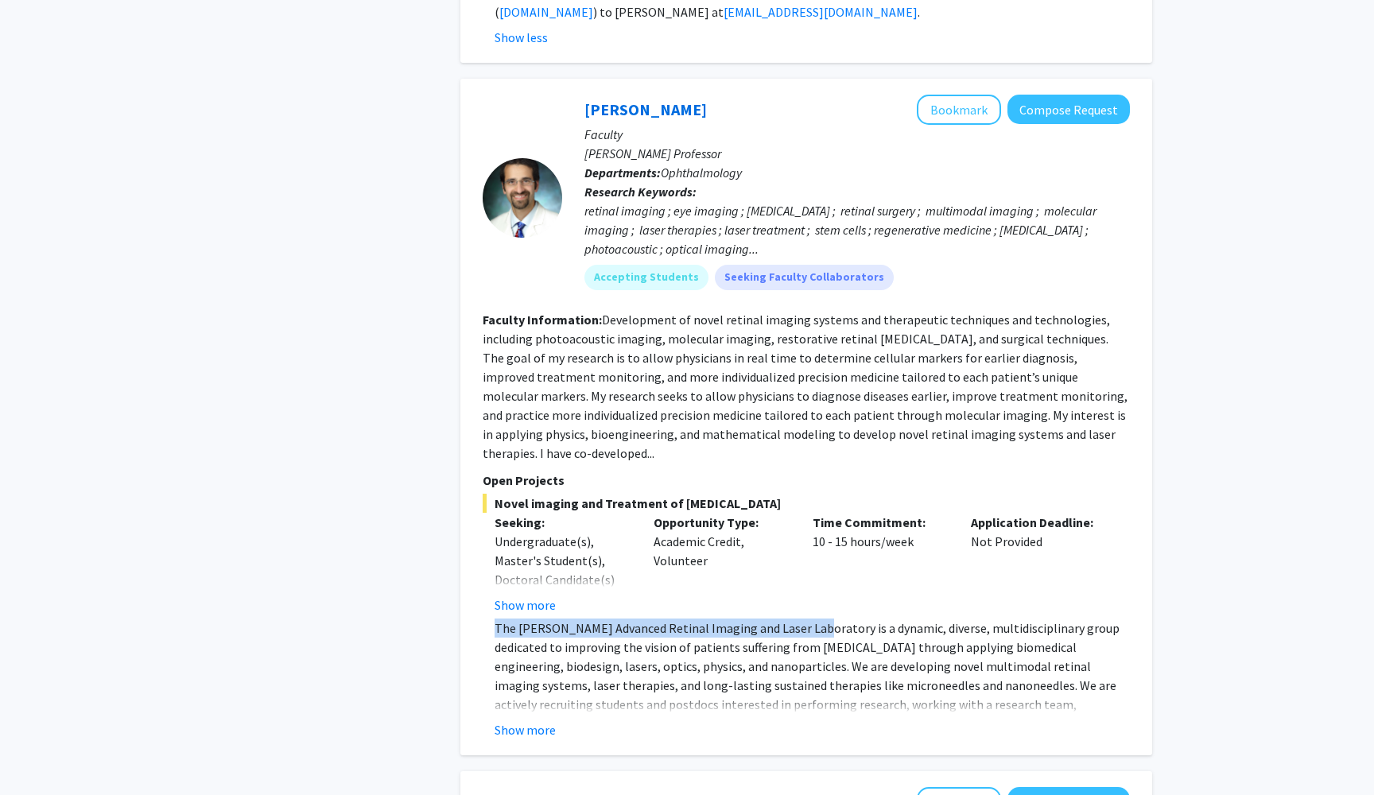
scroll to position [3484, 0]
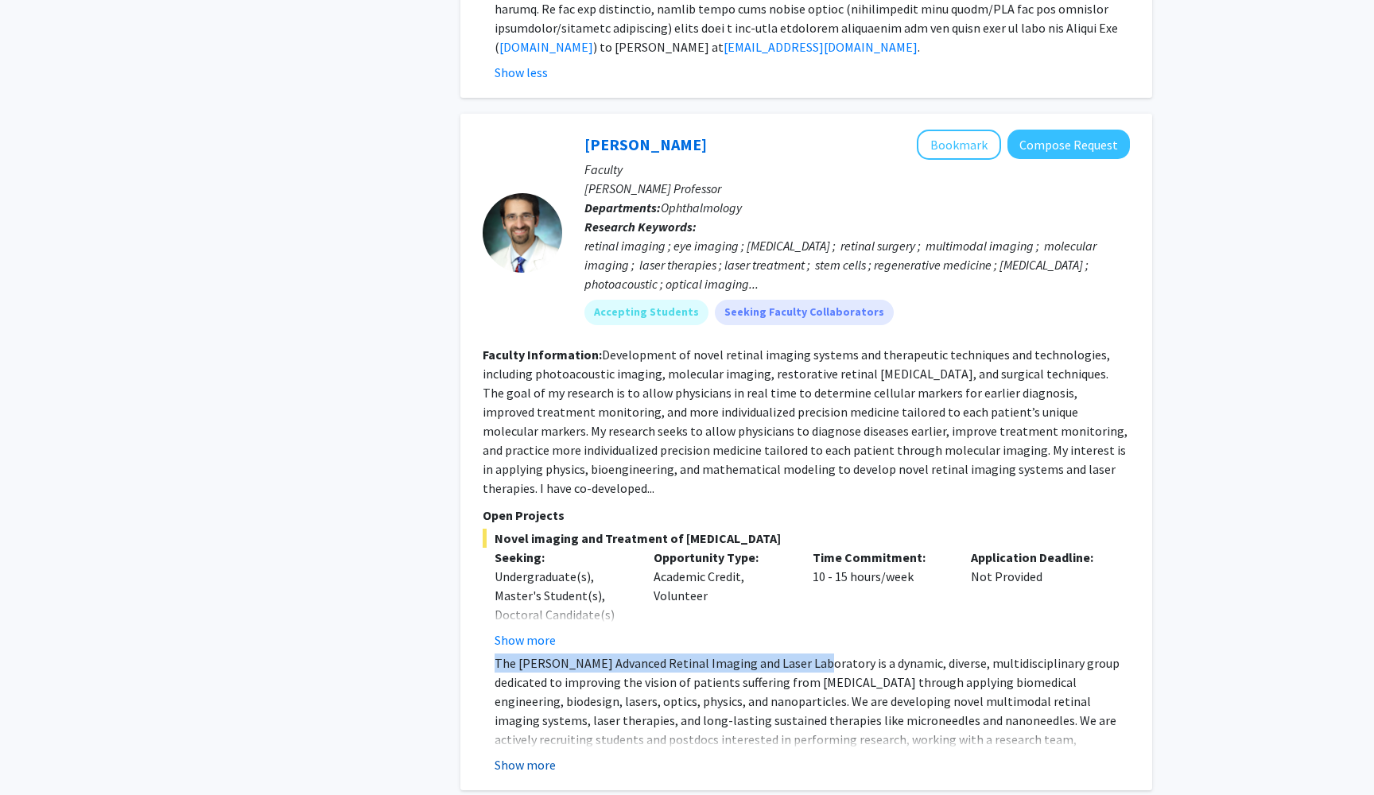
click at [520, 756] on button "Show more" at bounding box center [525, 765] width 61 height 19
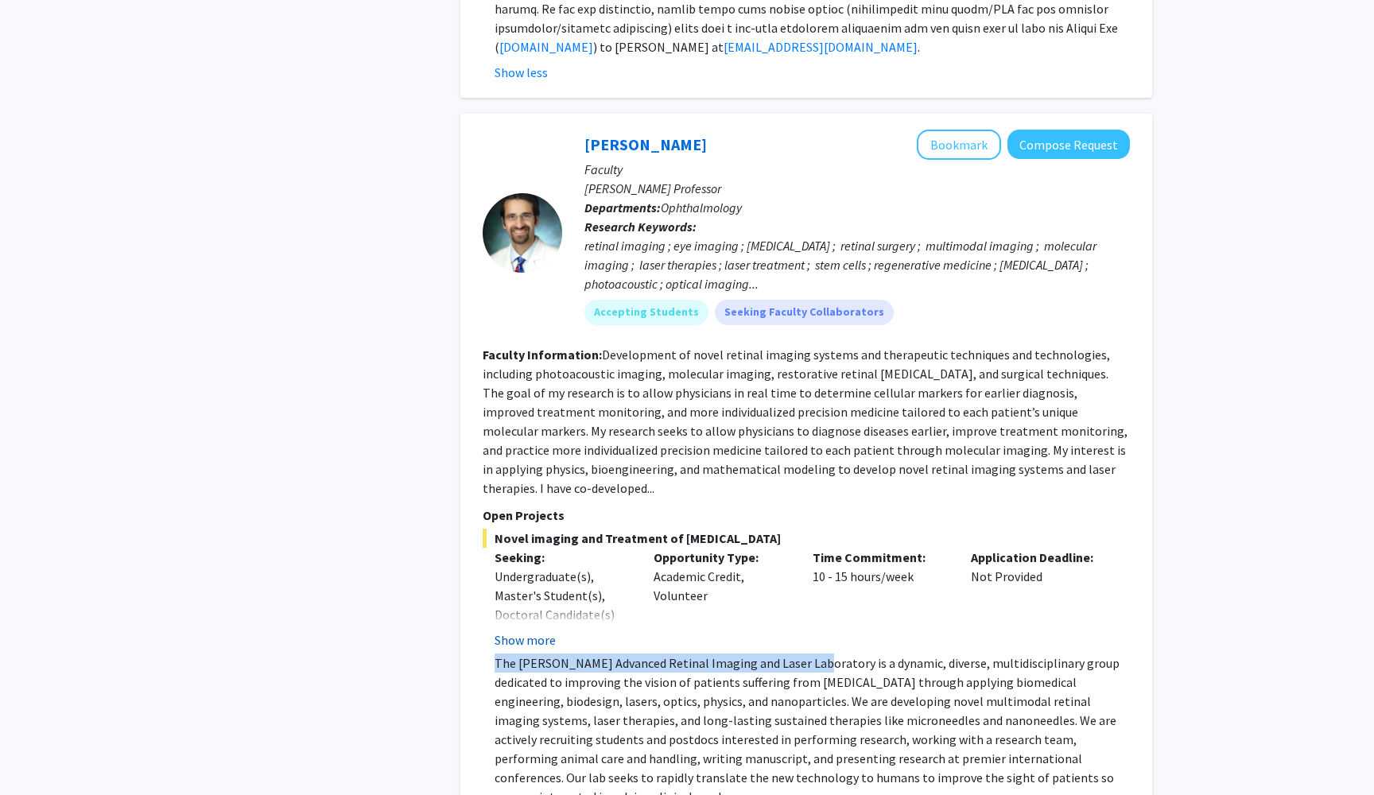
click at [533, 631] on button "Show more" at bounding box center [525, 640] width 61 height 19
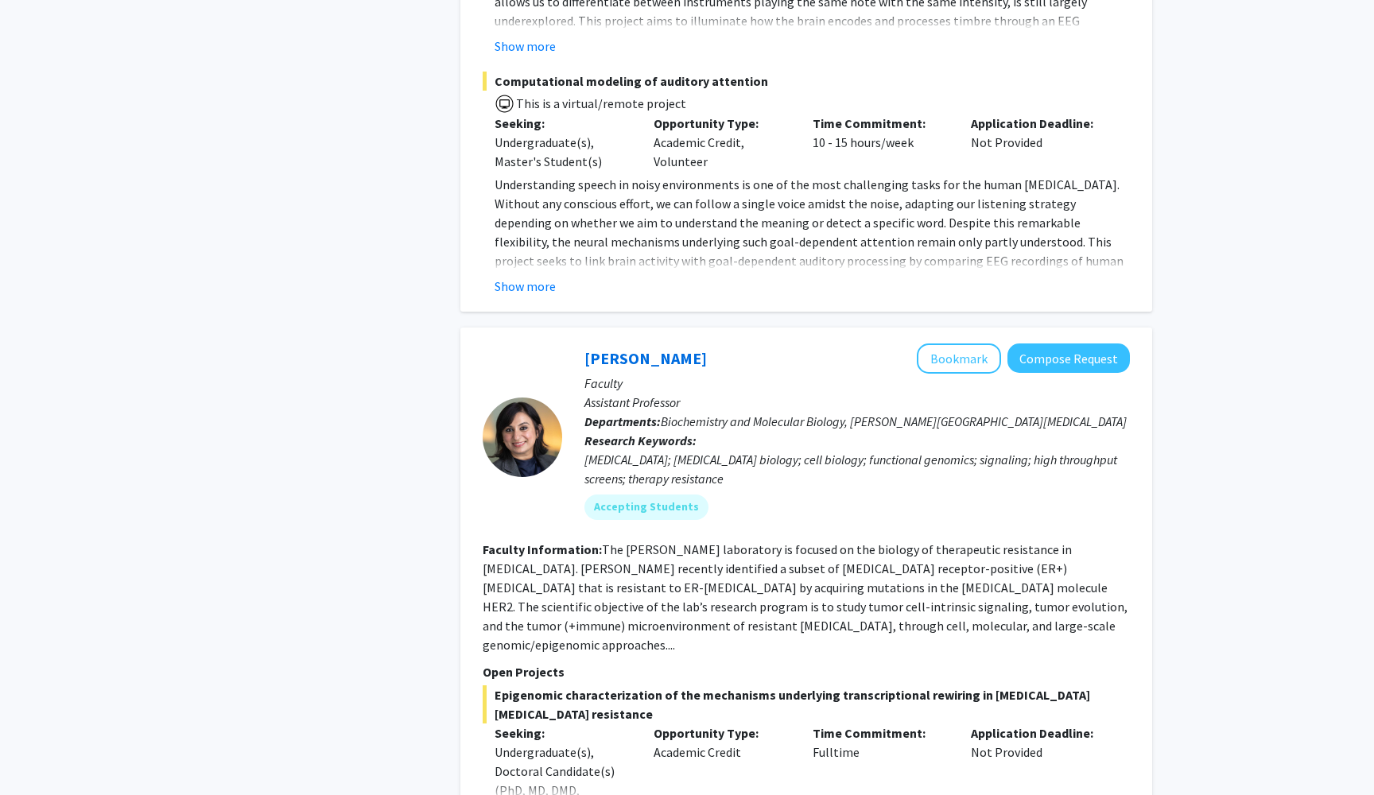
scroll to position [7703, 0]
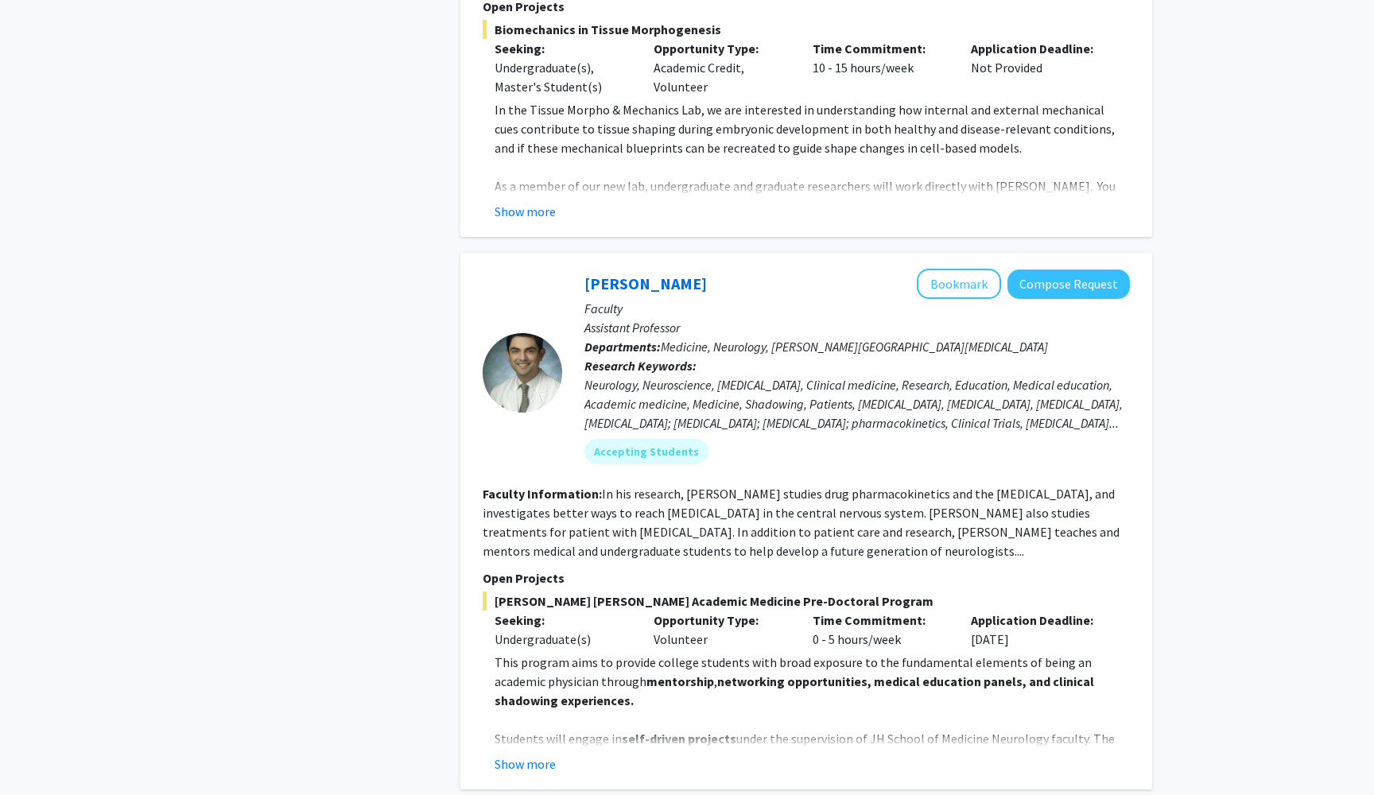
scroll to position [2176, 0]
click at [604, 274] on link "Carlos Romo" at bounding box center [646, 284] width 122 height 20
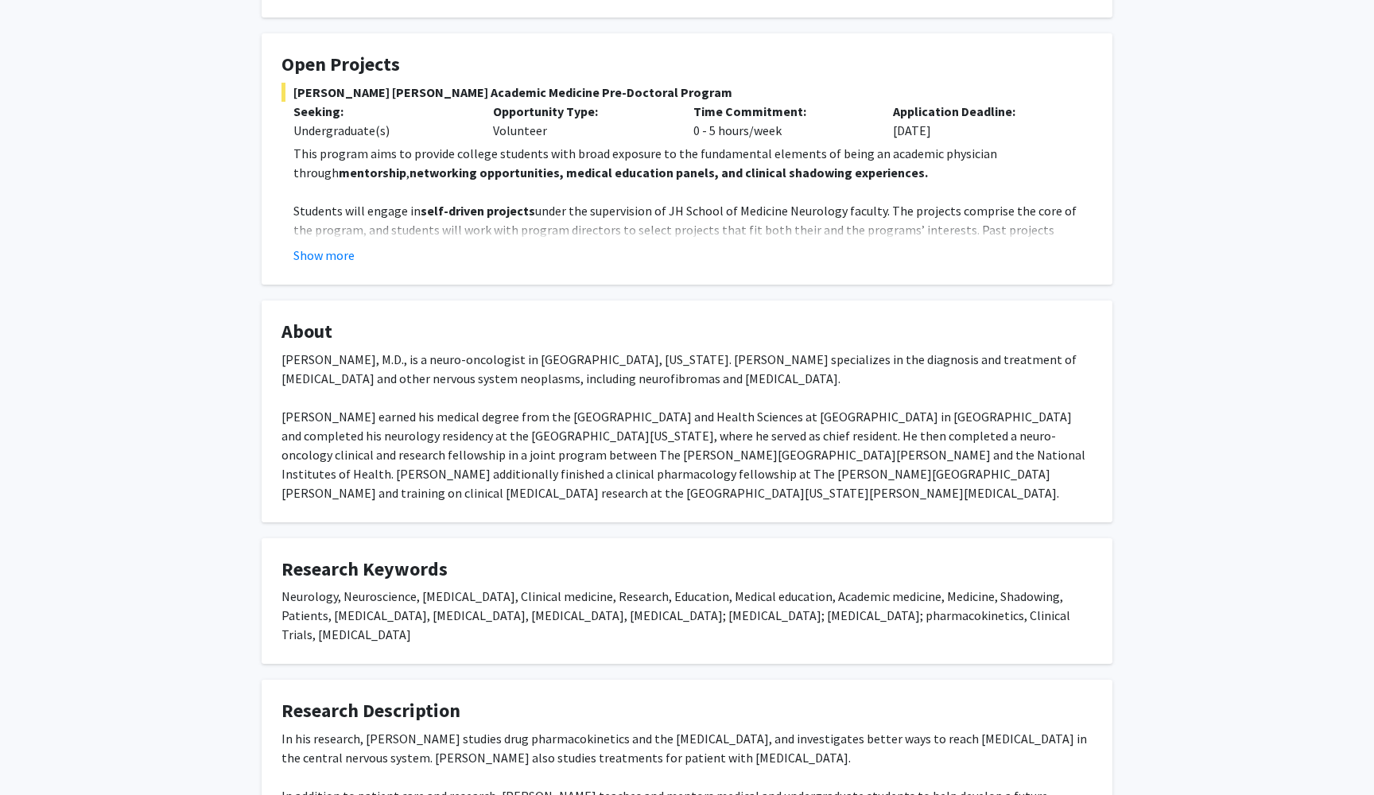
scroll to position [250, 0]
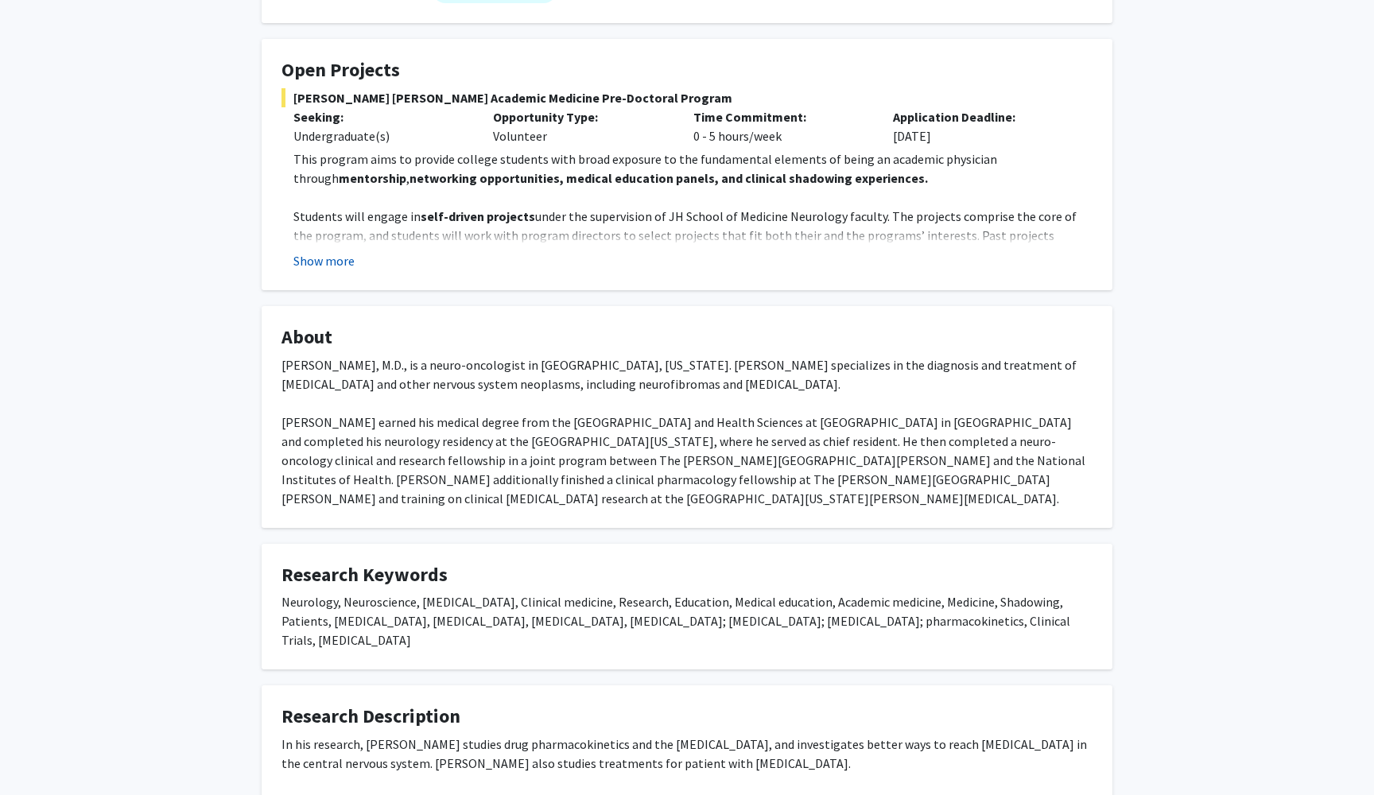
click at [324, 266] on button "Show more" at bounding box center [323, 260] width 61 height 19
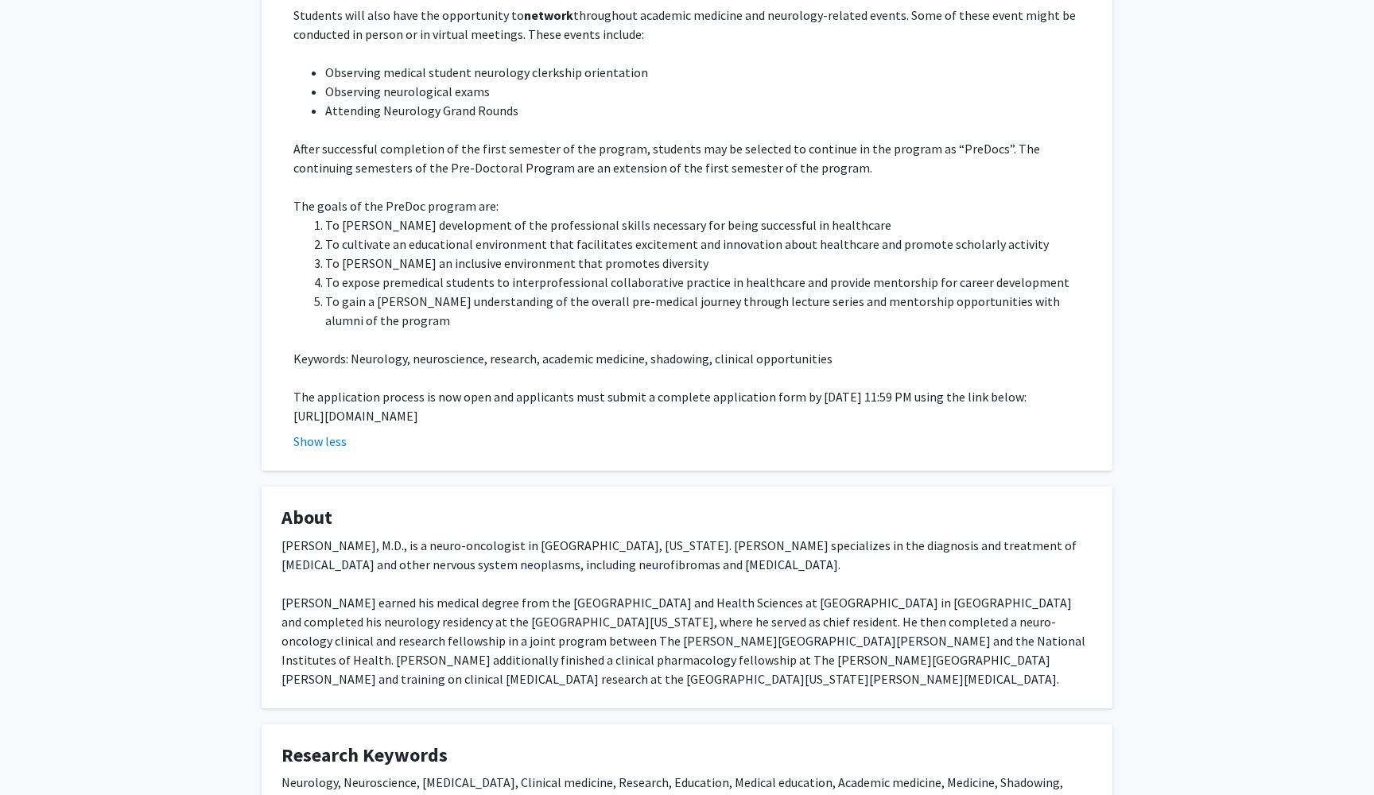
scroll to position [716, 0]
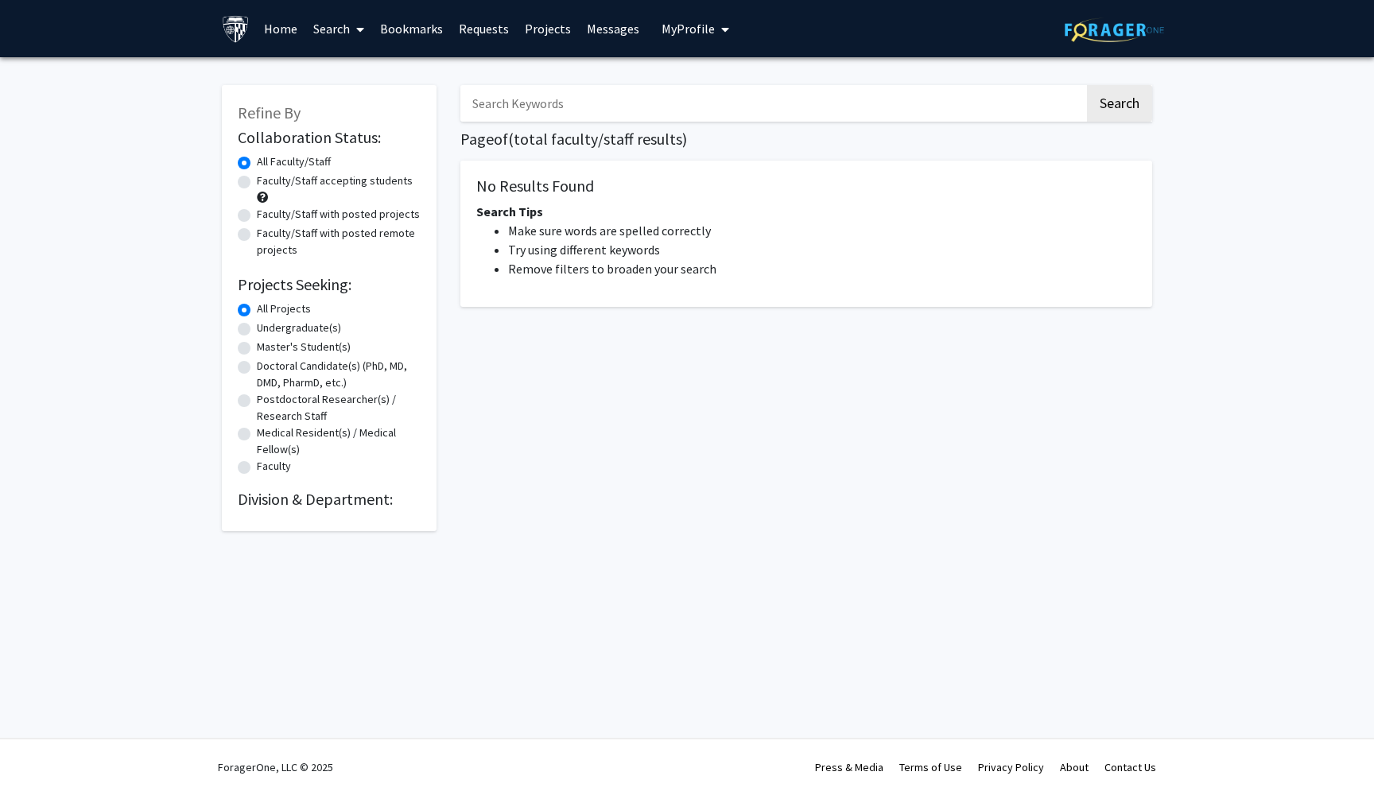
click at [647, 102] on input "Search Keywords" at bounding box center [772, 103] width 624 height 37
click at [257, 183] on label "Faculty/Staff accepting students" at bounding box center [335, 181] width 156 height 17
click at [257, 183] on input "Faculty/Staff accepting students" at bounding box center [262, 178] width 10 height 10
radio input "true"
click at [257, 164] on label "All Faculty/Staff" at bounding box center [294, 161] width 74 height 17
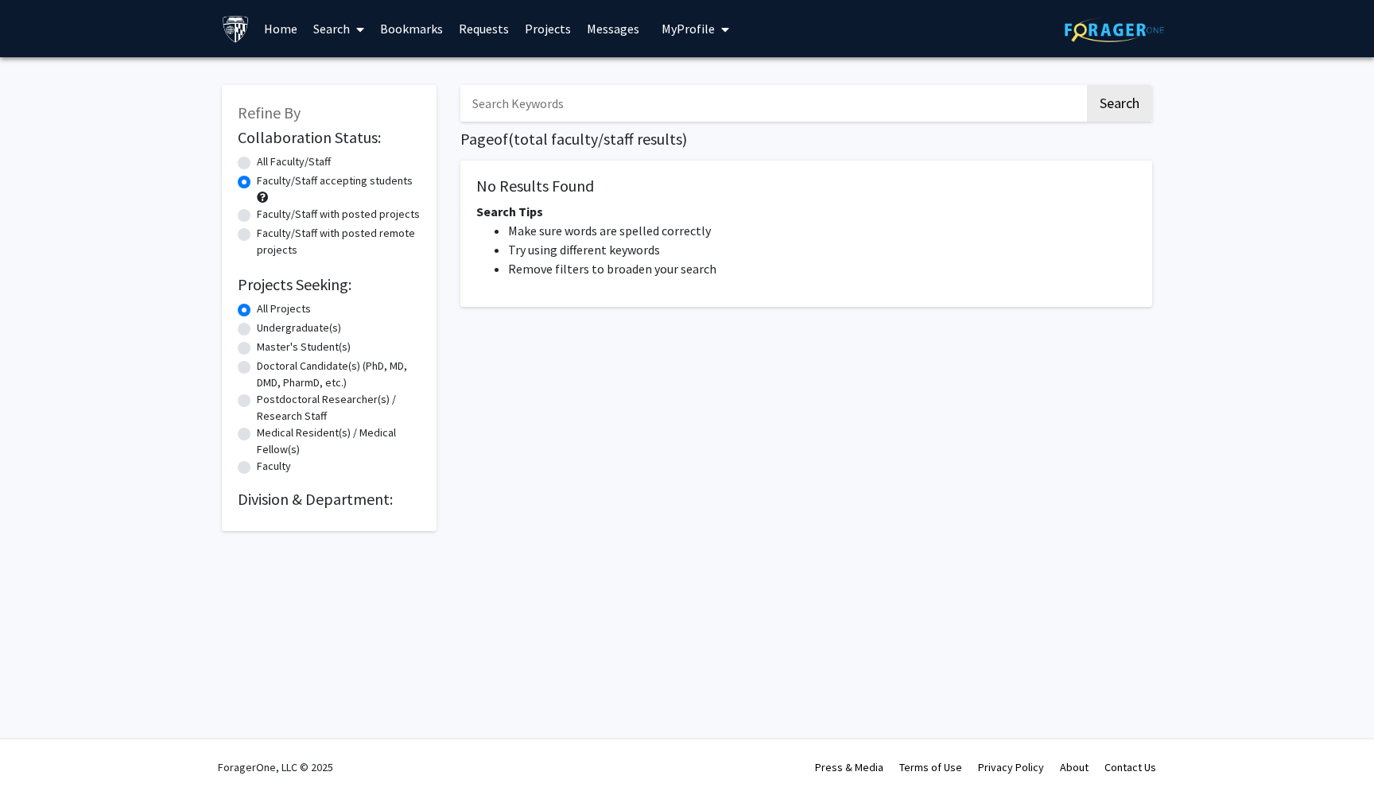
click at [257, 164] on input "All Faculty/Staff" at bounding box center [262, 158] width 10 height 10
radio input "true"
click at [257, 326] on label "Undergraduate(s)" at bounding box center [299, 328] width 84 height 17
click at [257, 326] on input "Undergraduate(s)" at bounding box center [262, 325] width 10 height 10
radio input "true"
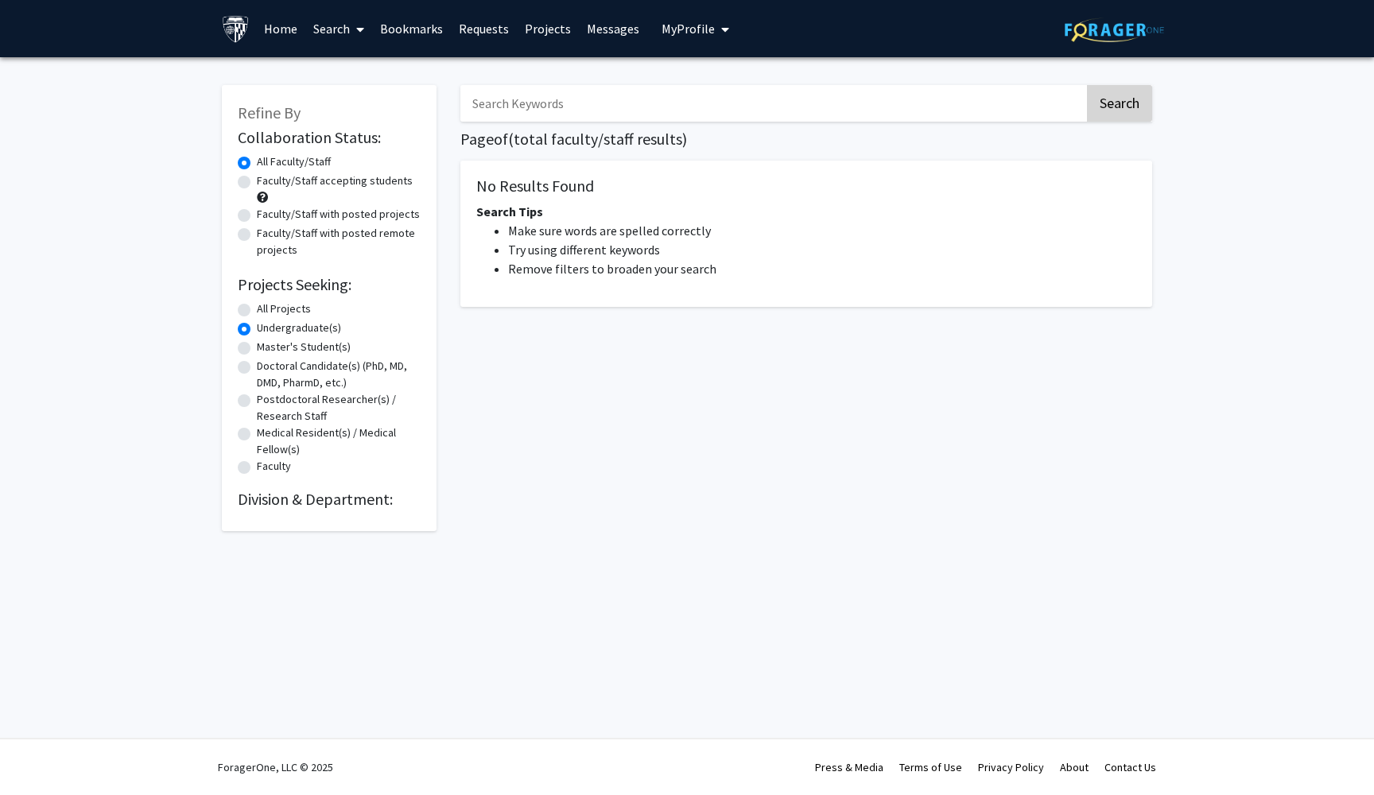
click at [1130, 108] on button "Search" at bounding box center [1119, 103] width 65 height 37
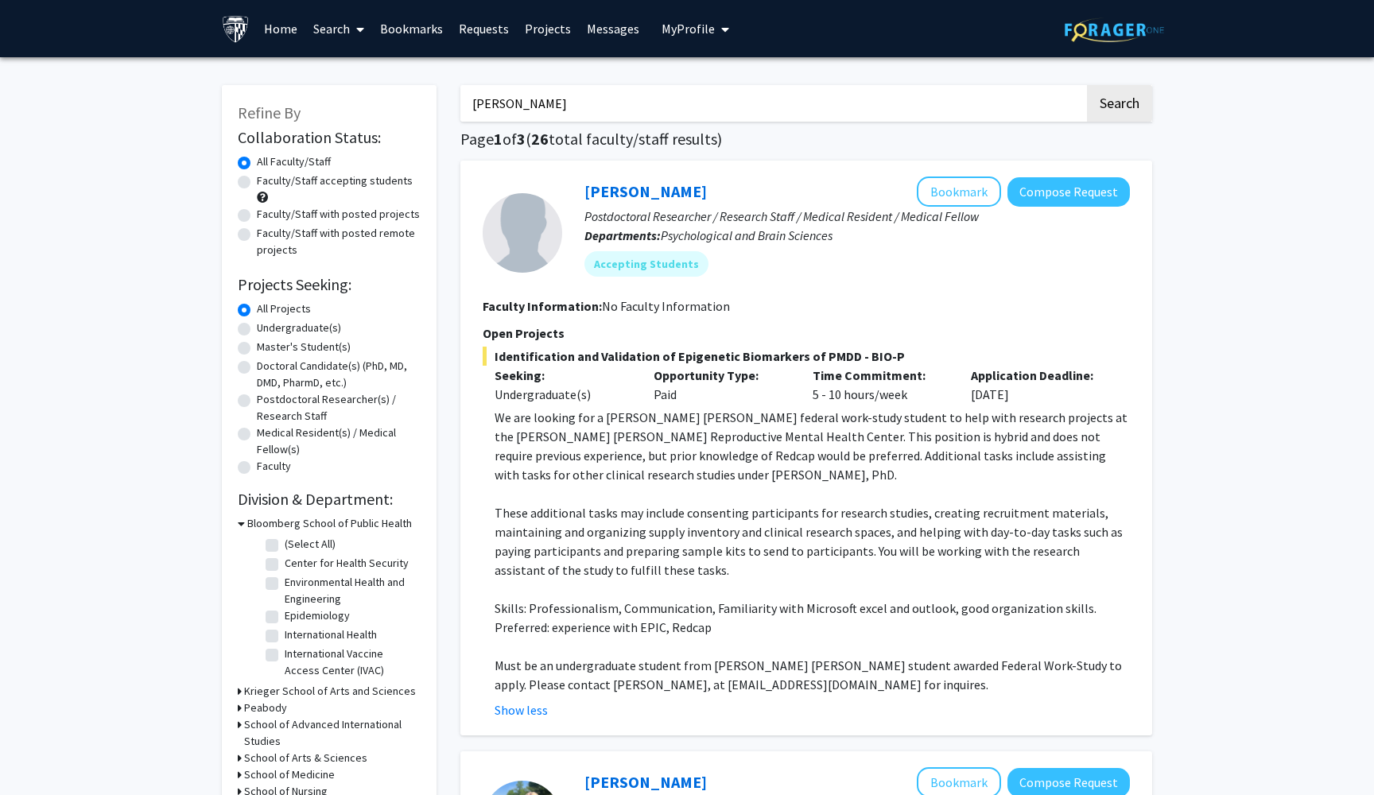
scroll to position [102, 247]
